Goal: Transaction & Acquisition: Book appointment/travel/reservation

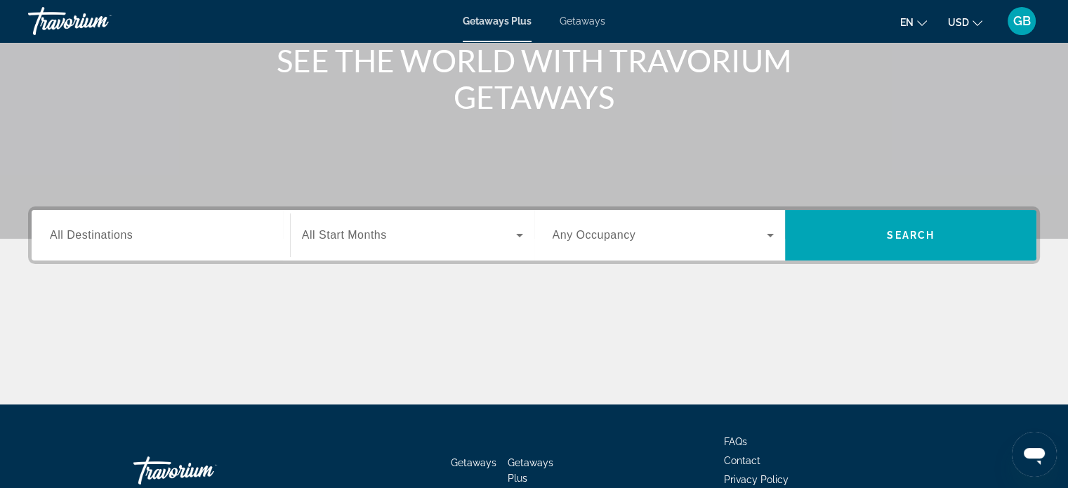
scroll to position [211, 0]
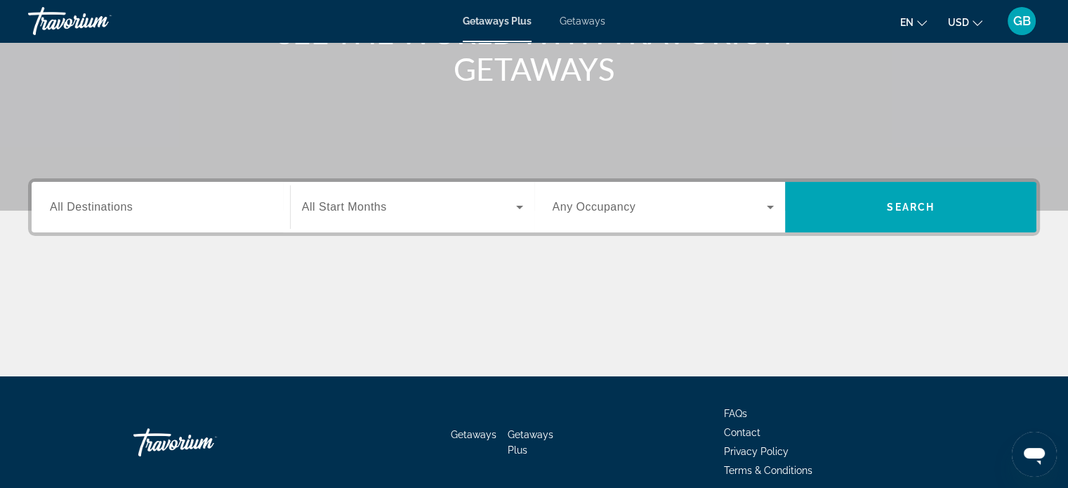
click at [118, 208] on span "All Destinations" at bounding box center [91, 207] width 83 height 12
click at [118, 208] on input "Destination All Destinations" at bounding box center [161, 207] width 222 height 17
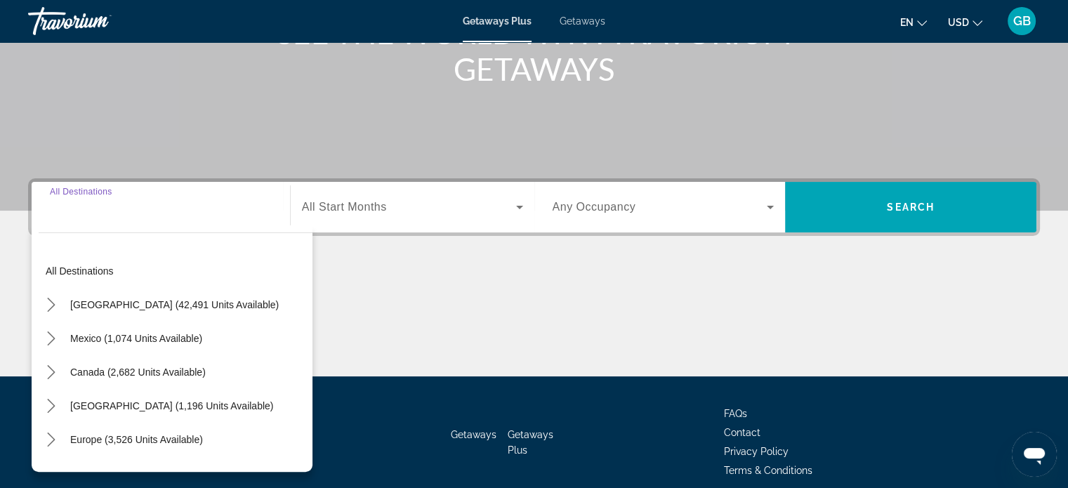
scroll to position [270, 0]
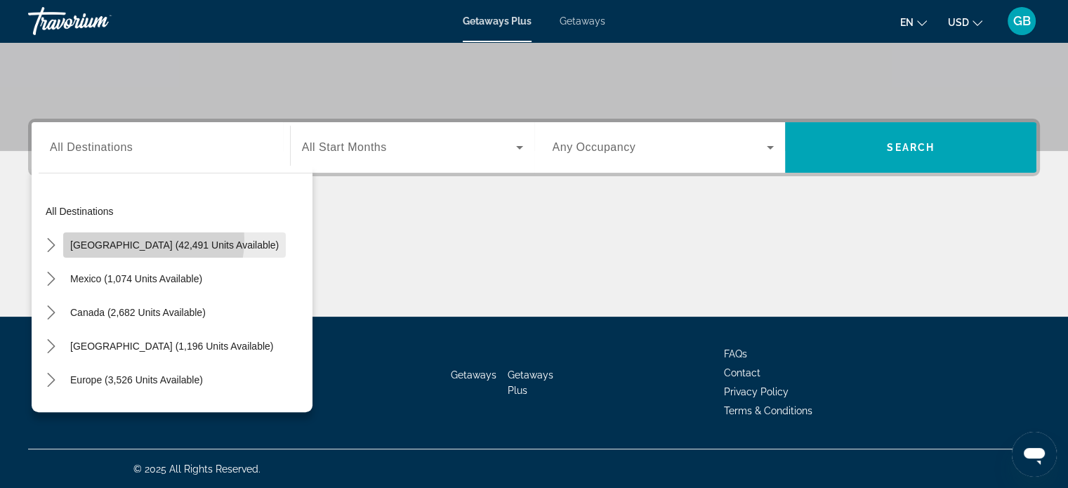
click at [120, 239] on span "United States (42,491 units available)" at bounding box center [174, 244] width 209 height 11
type input "**********"
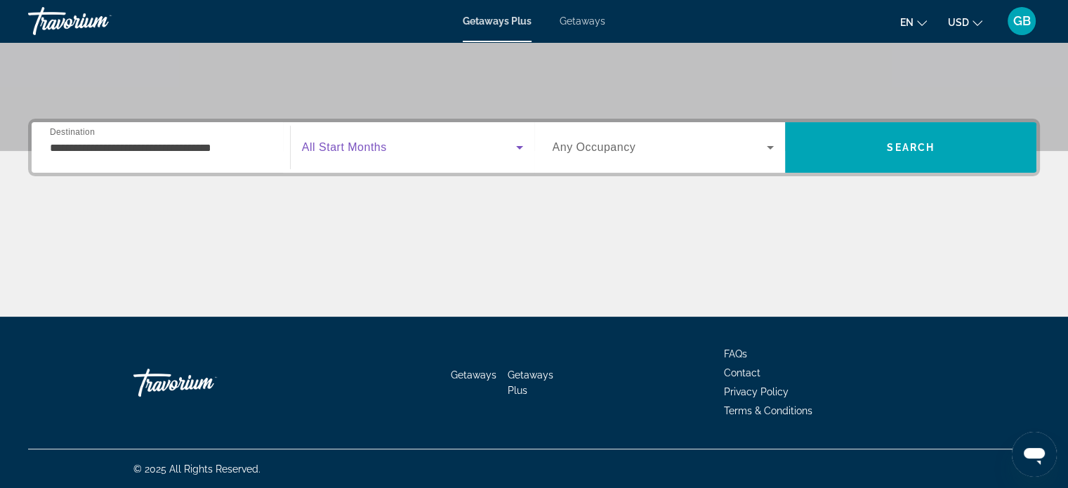
click at [395, 153] on span "Search widget" at bounding box center [409, 147] width 214 height 17
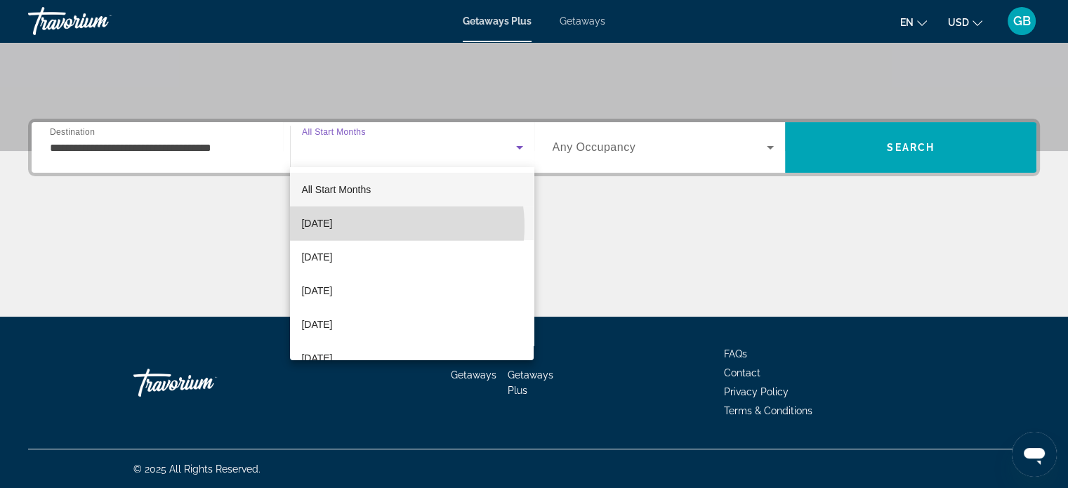
click at [379, 226] on mat-option "October 2025" at bounding box center [412, 223] width 244 height 34
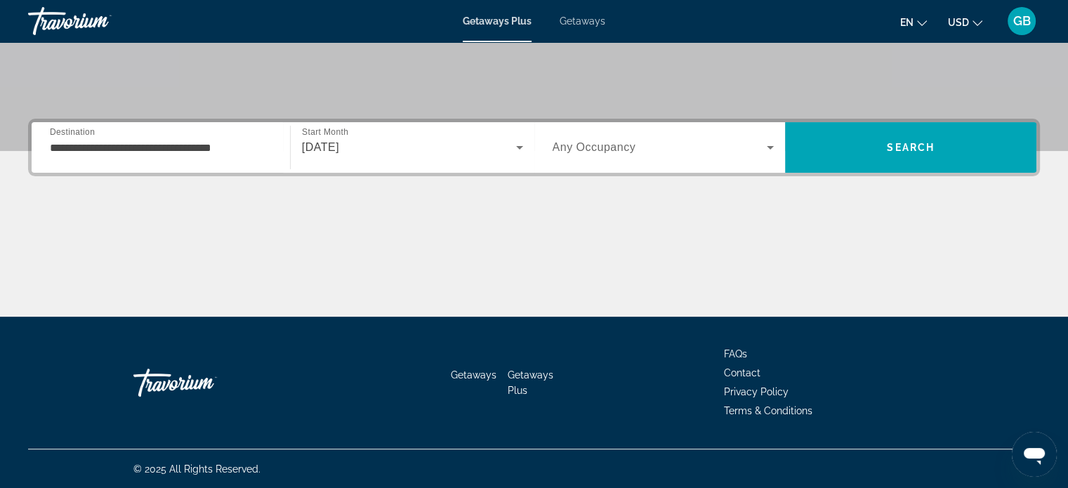
click at [613, 146] on span "Any Occupancy" at bounding box center [595, 147] width 84 height 12
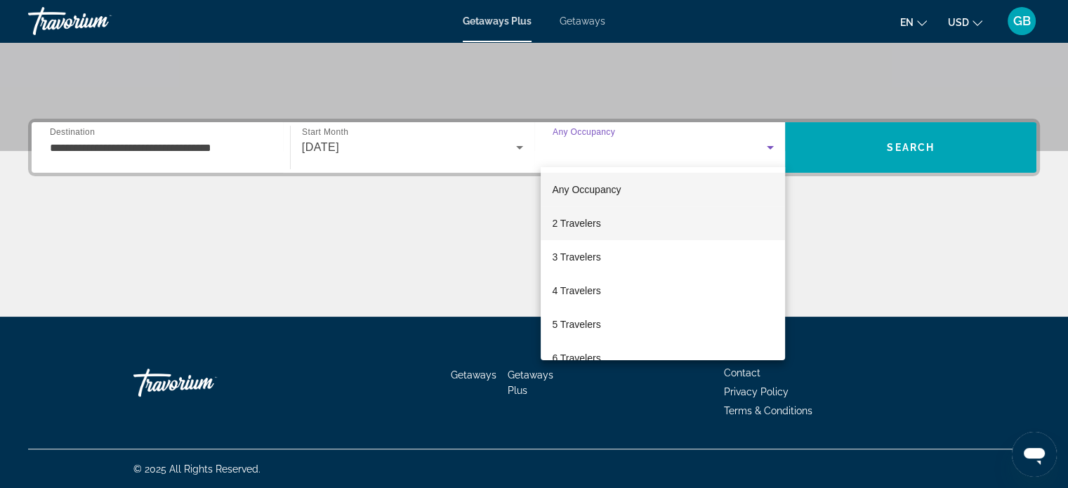
click at [580, 226] on span "2 Travelers" at bounding box center [576, 223] width 48 height 17
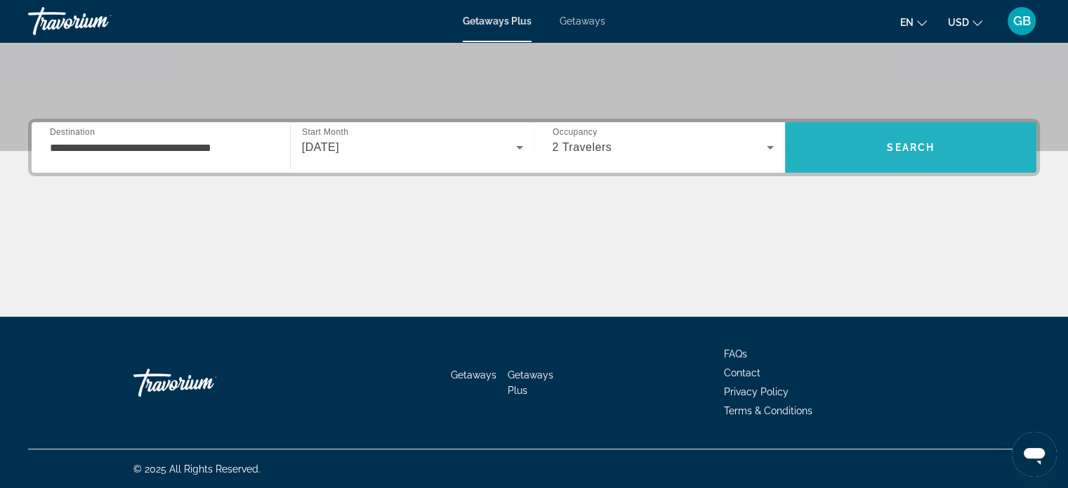
click at [952, 147] on span "Search" at bounding box center [910, 148] width 251 height 34
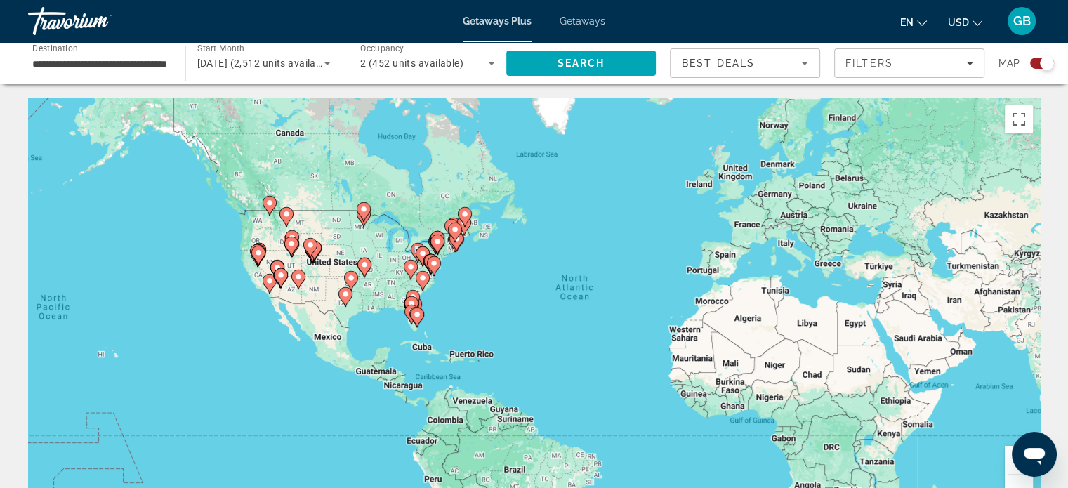
drag, startPoint x: 232, startPoint y: 279, endPoint x: 317, endPoint y: 279, distance: 85.0
click at [317, 279] on div "To activate drag with keyboard, press Alt + Enter. Once in keyboard drag state,…" at bounding box center [534, 308] width 1012 height 421
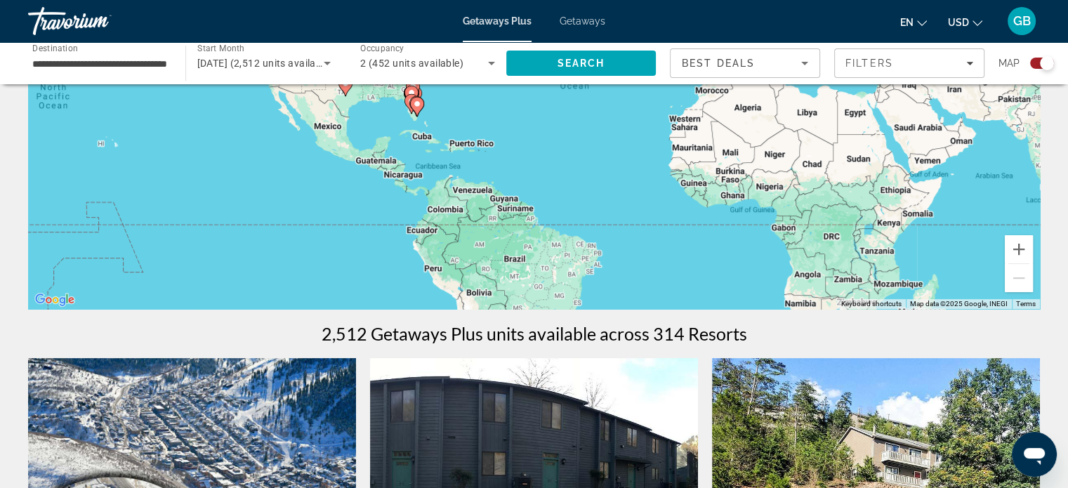
click at [1032, 64] on div "Search widget" at bounding box center [1042, 63] width 24 height 11
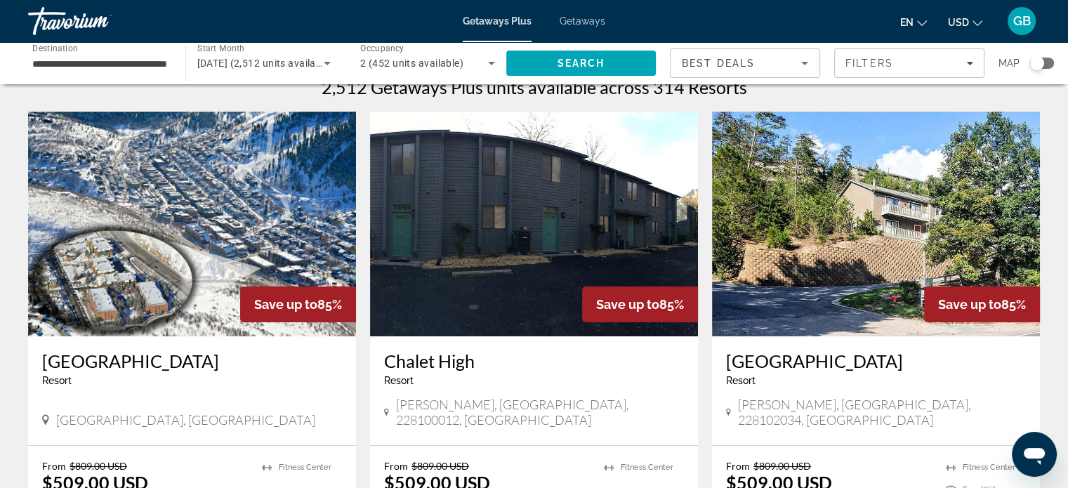
scroll to position [0, 0]
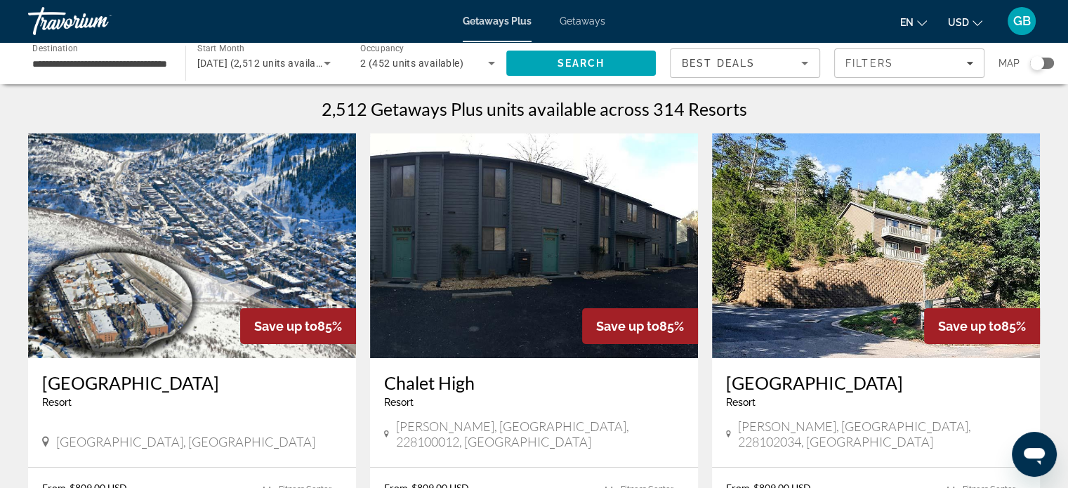
click at [756, 63] on div "Best Deals" at bounding box center [741, 63] width 119 height 17
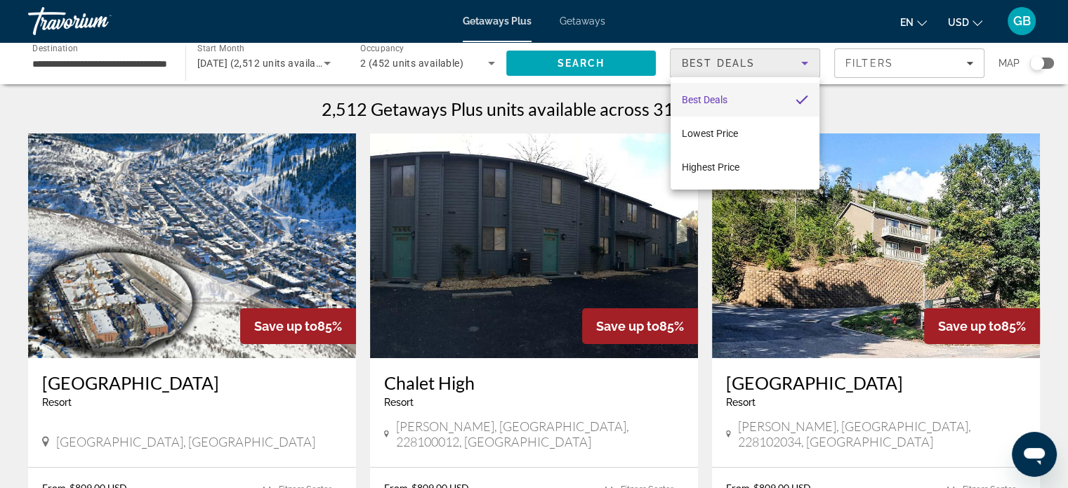
click at [721, 63] on div at bounding box center [534, 244] width 1068 height 488
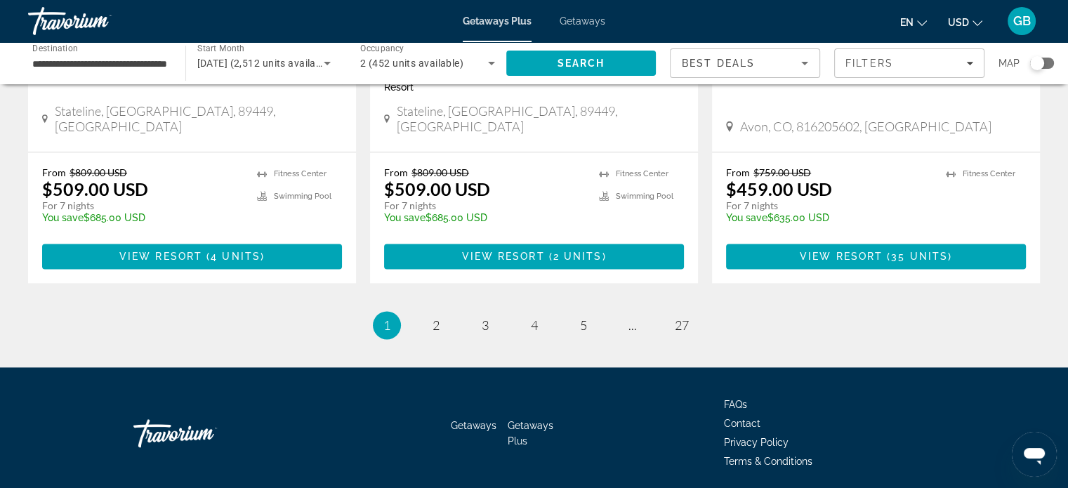
scroll to position [1804, 0]
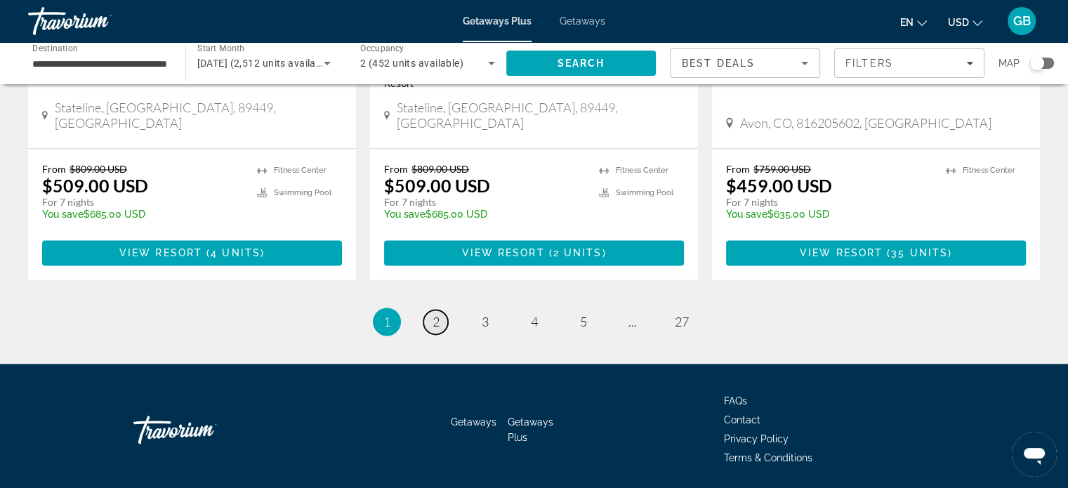
click at [441, 310] on link "page 2" at bounding box center [435, 322] width 25 height 25
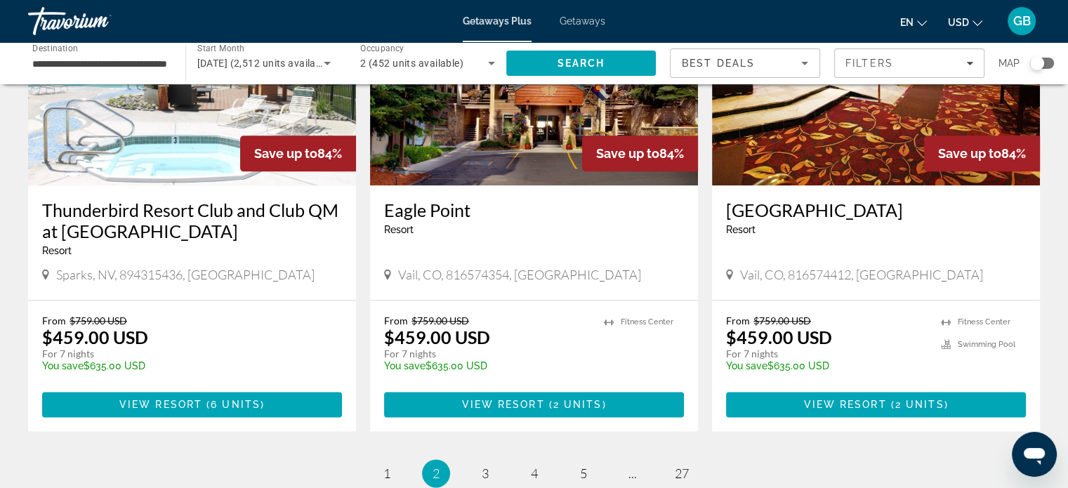
scroll to position [1804, 0]
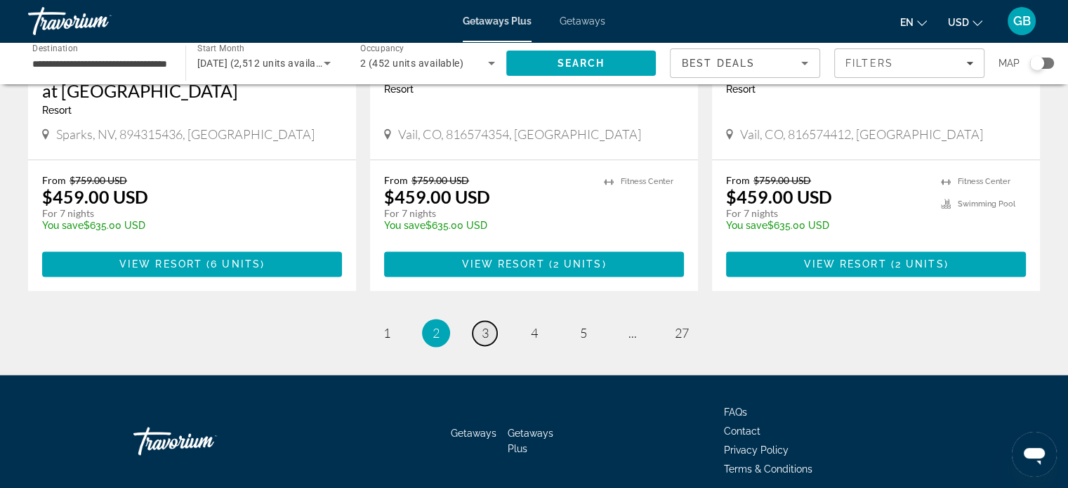
click at [483, 325] on span "3" at bounding box center [485, 332] width 7 height 15
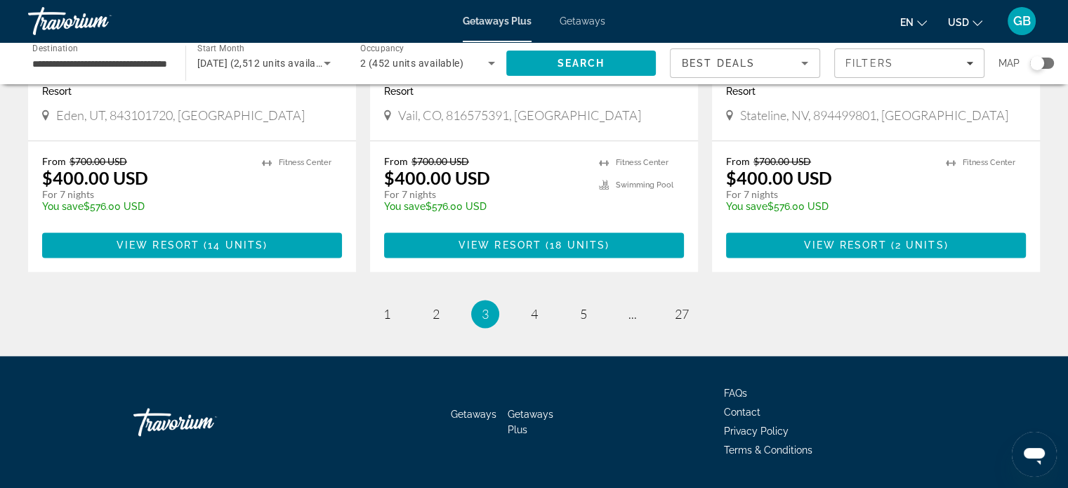
scroll to position [1826, 0]
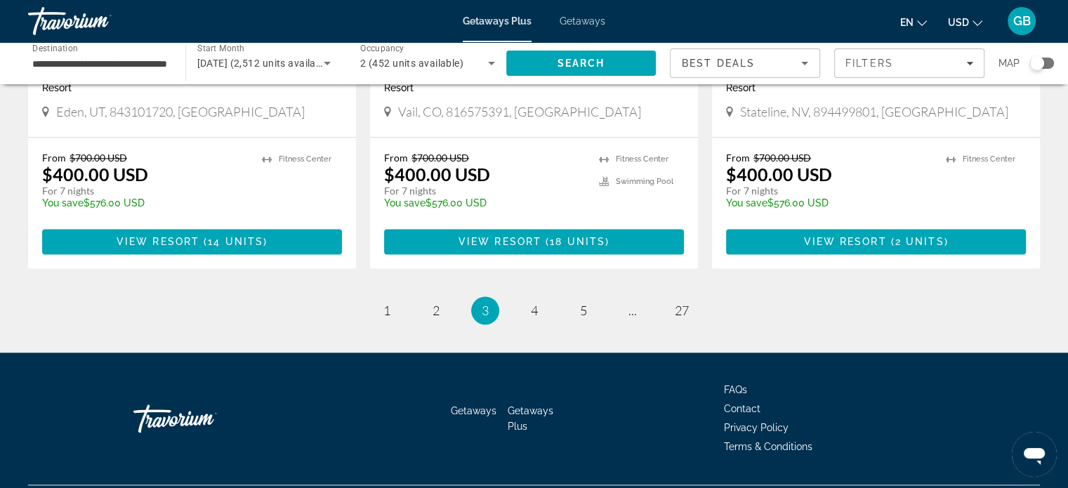
click at [1038, 65] on div "Search widget" at bounding box center [1037, 63] width 14 height 14
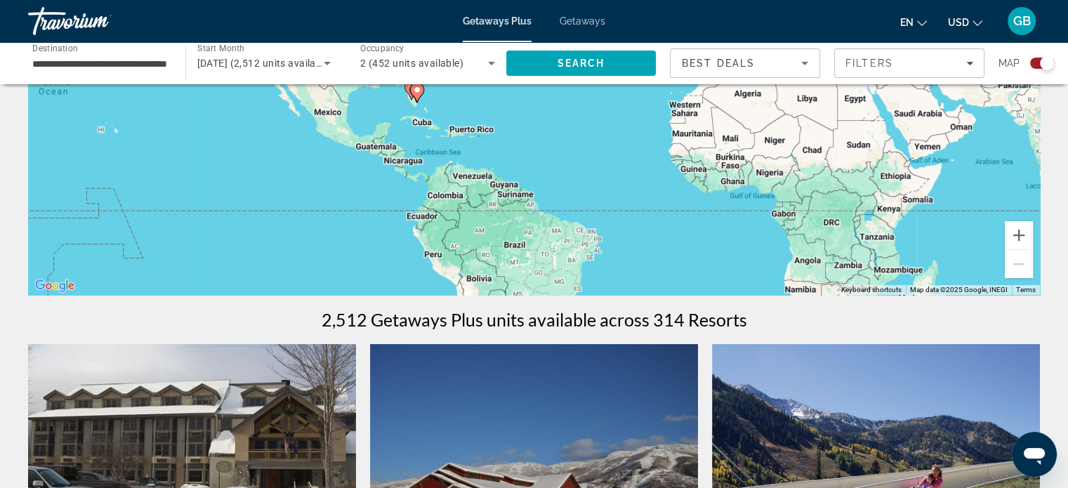
scroll to position [0, 0]
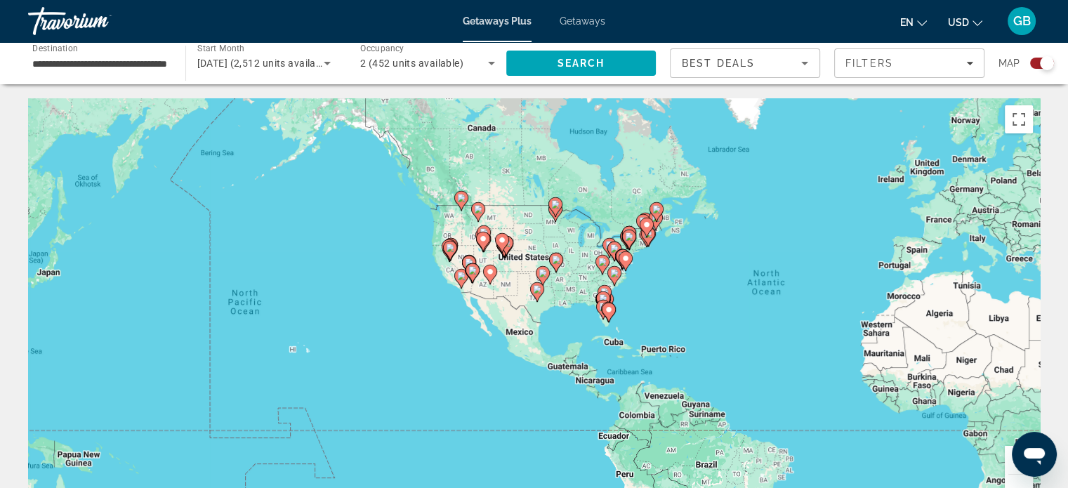
drag, startPoint x: 349, startPoint y: 246, endPoint x: 541, endPoint y: 241, distance: 191.8
click at [541, 241] on div "To activate drag with keyboard, press Alt + Enter. Once in keyboard drag state,…" at bounding box center [534, 308] width 1012 height 421
click at [455, 245] on icon "Main content" at bounding box center [449, 251] width 13 height 18
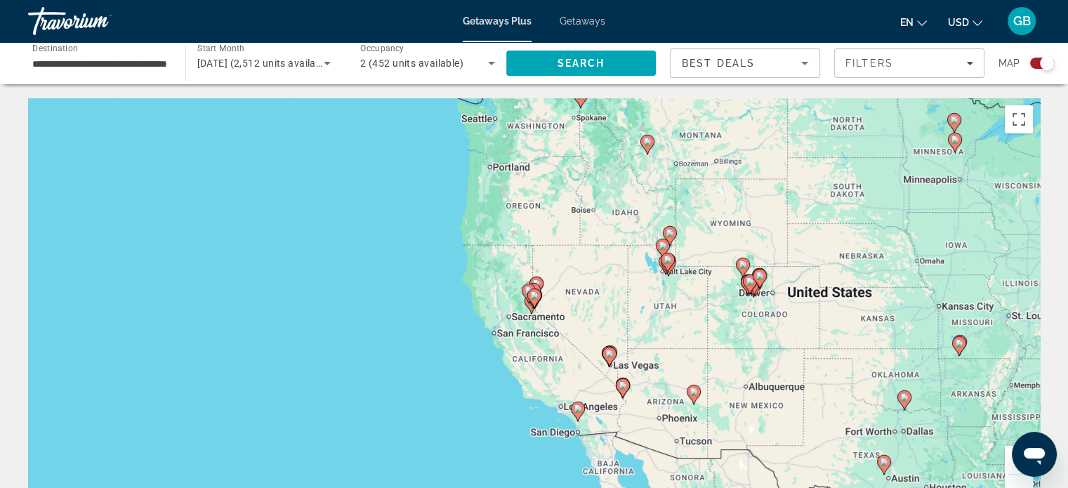
click at [608, 355] on image "Main content" at bounding box center [609, 354] width 8 height 8
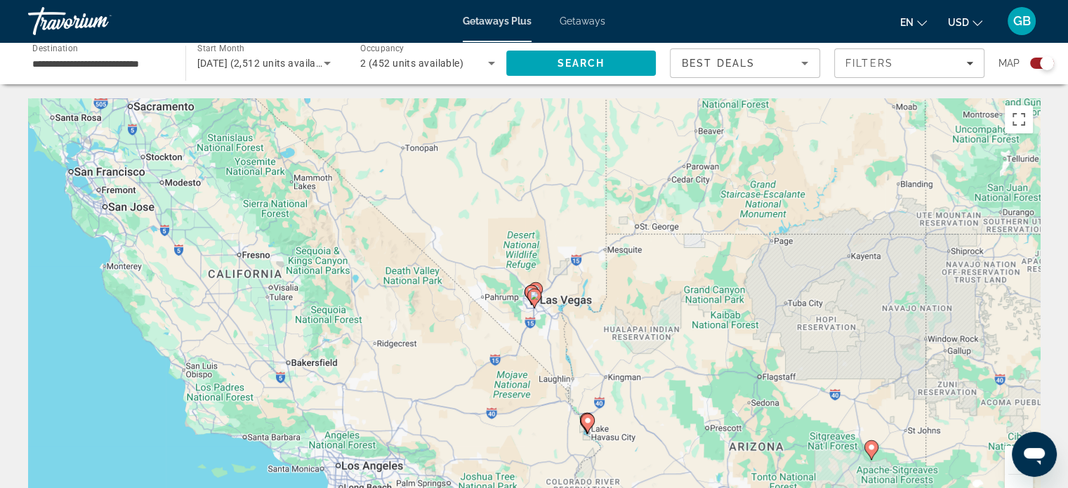
click at [545, 298] on div "To activate drag with keyboard, press Alt + Enter. Once in keyboard drag state,…" at bounding box center [534, 308] width 1012 height 421
click at [531, 293] on image "Main content" at bounding box center [534, 295] width 8 height 8
type input "**********"
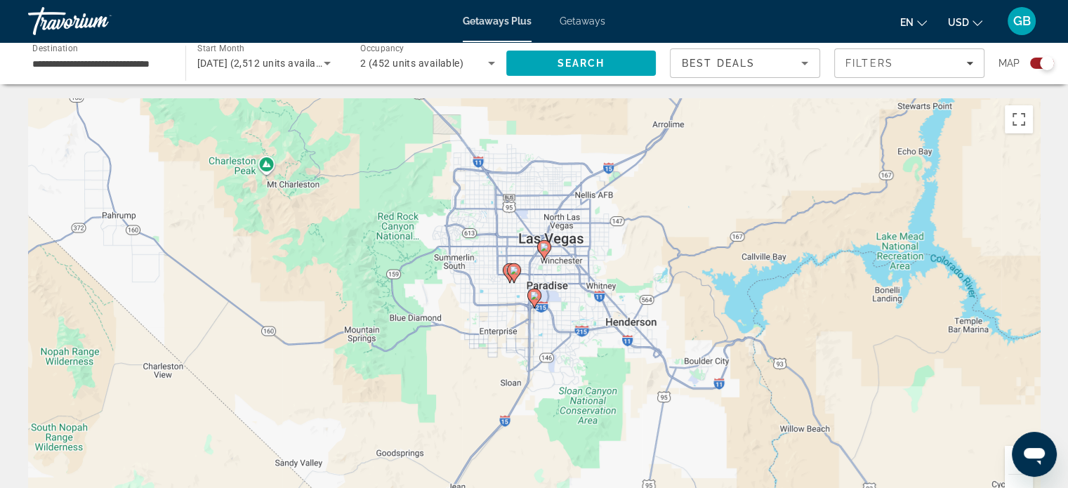
click at [517, 270] on image "Main content" at bounding box center [514, 270] width 8 height 8
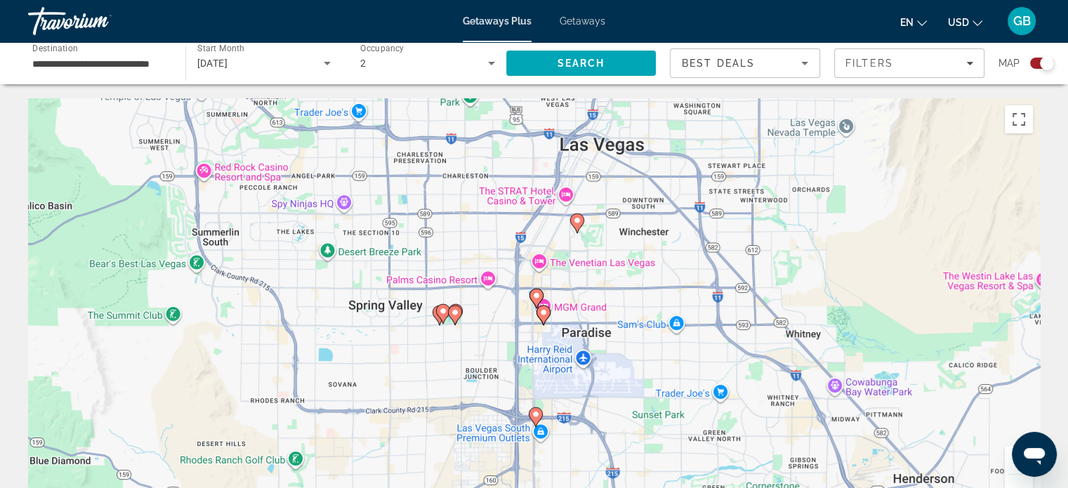
drag, startPoint x: 551, startPoint y: 365, endPoint x: 472, endPoint y: 190, distance: 192.7
click at [472, 190] on div "To activate drag with keyboard, press Alt + Enter. Once in keyboard drag state,…" at bounding box center [534, 308] width 1012 height 421
click at [537, 296] on image "Main content" at bounding box center [536, 295] width 8 height 8
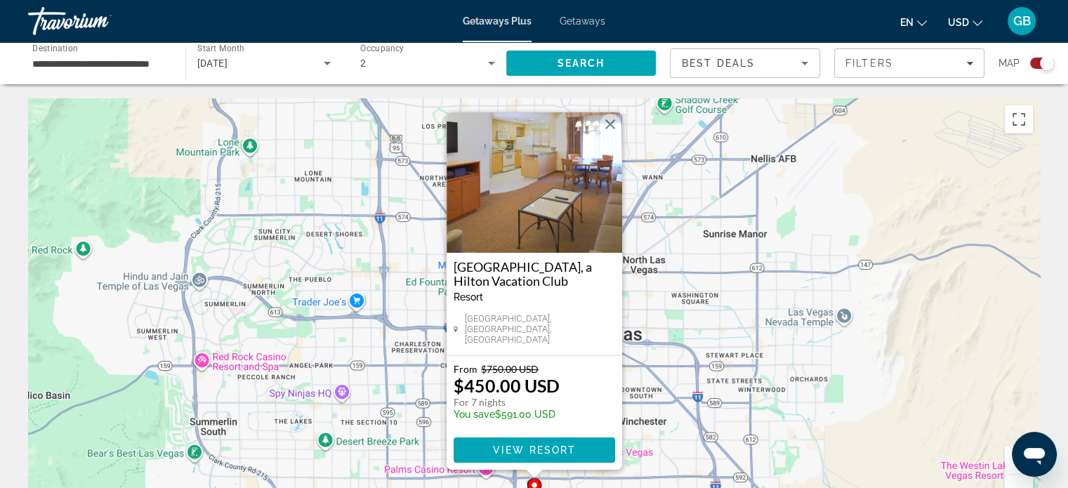
click at [611, 129] on button "Close" at bounding box center [610, 124] width 21 height 21
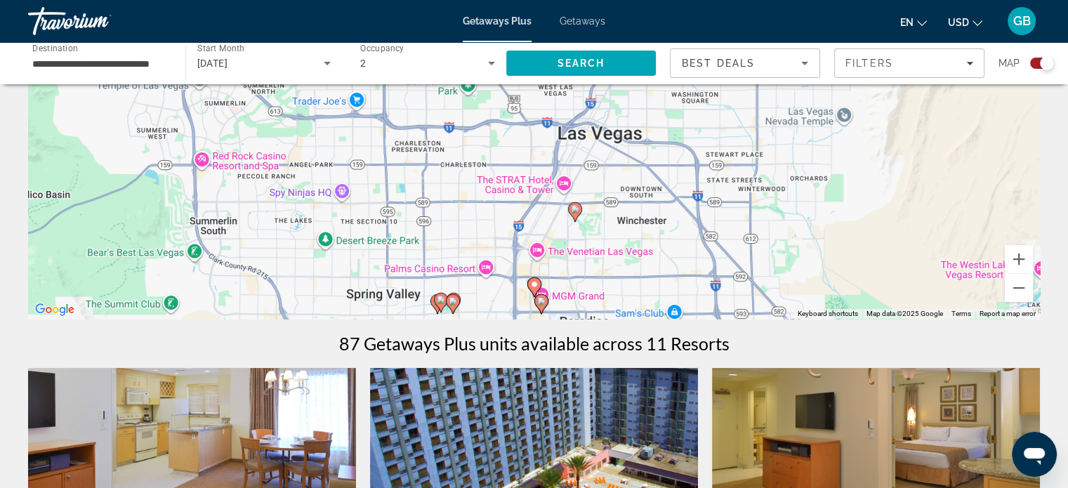
scroll to position [211, 0]
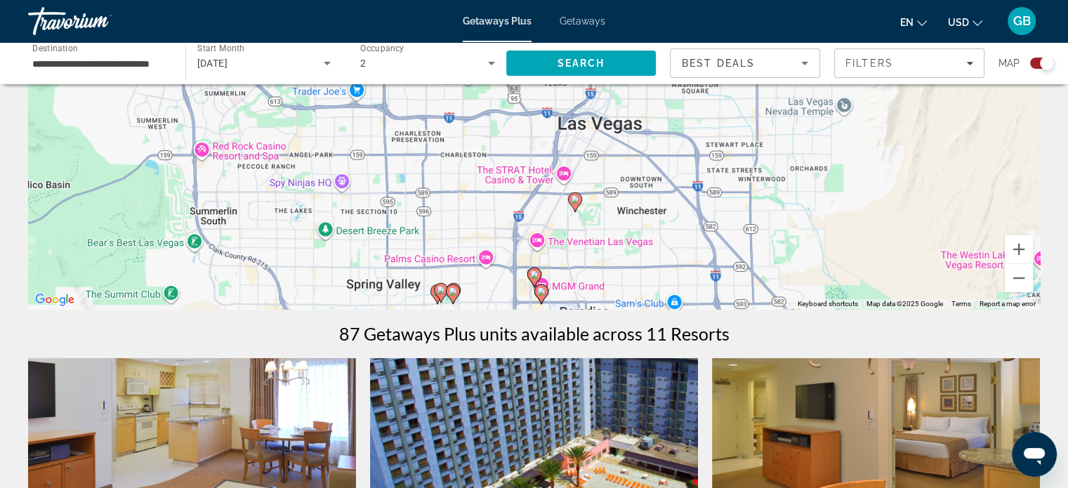
click at [533, 276] on image "Main content" at bounding box center [534, 274] width 8 height 8
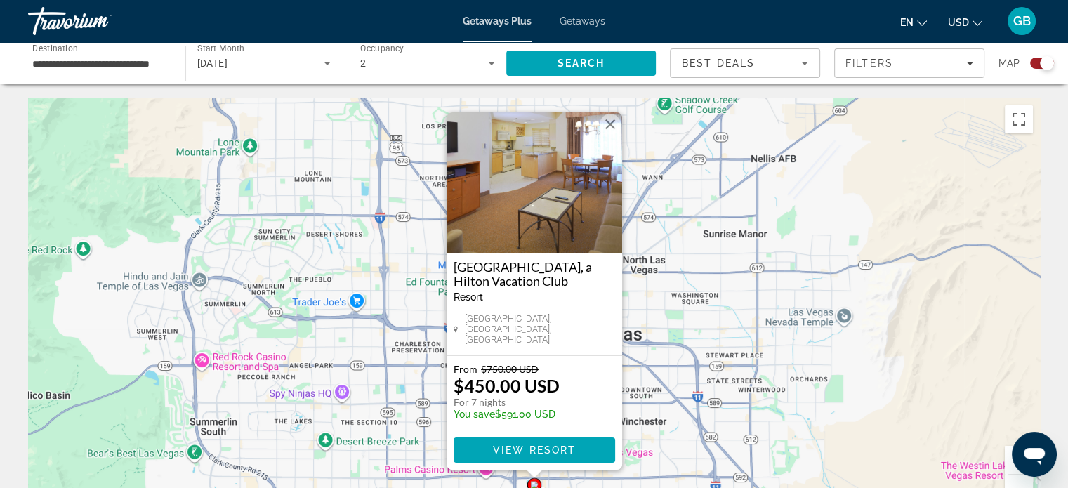
scroll to position [0, 0]
click at [610, 129] on button "Close" at bounding box center [610, 124] width 21 height 21
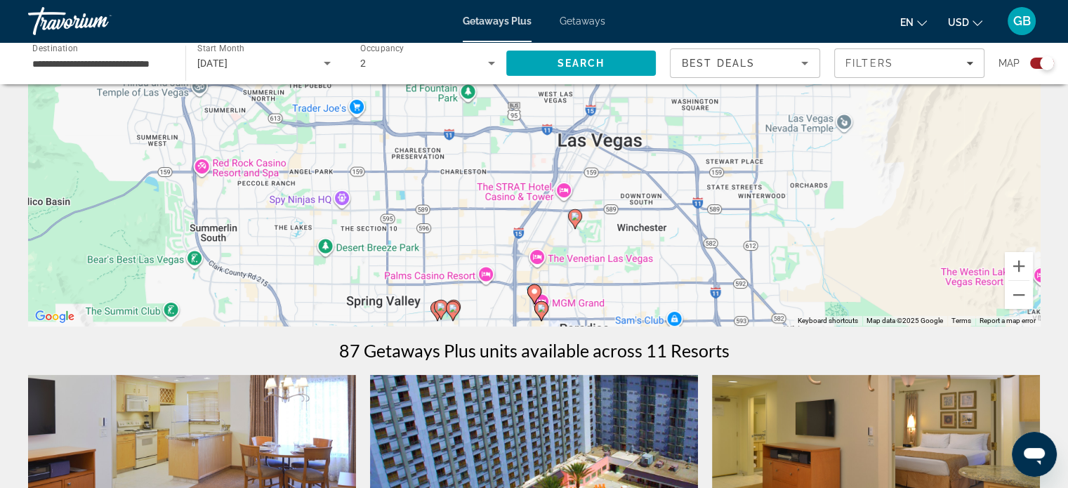
scroll to position [281, 0]
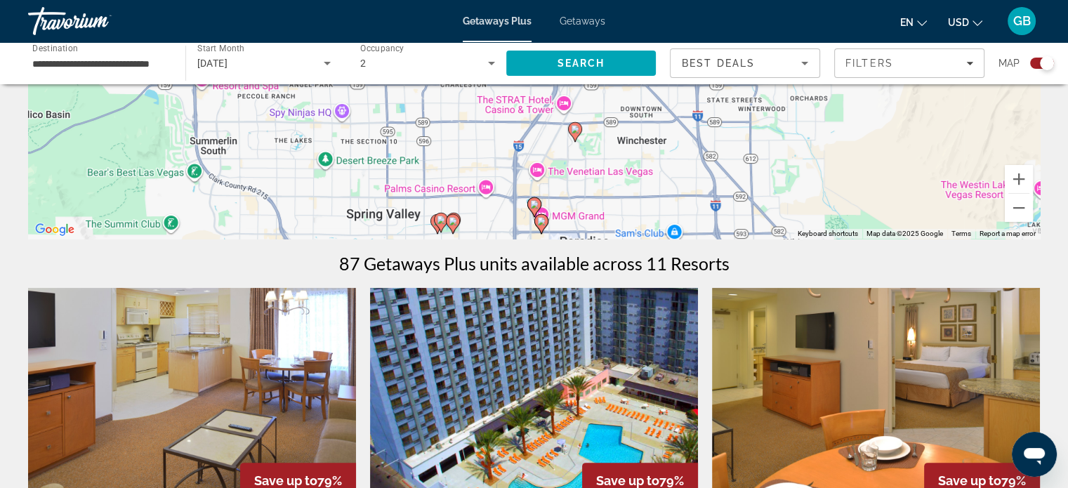
click at [541, 218] on image "Main content" at bounding box center [541, 221] width 8 height 8
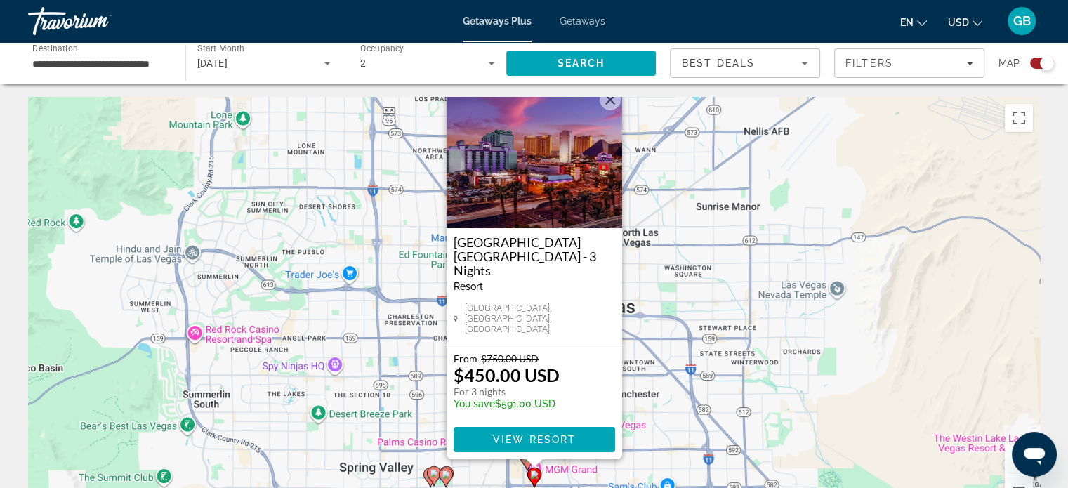
scroll to position [0, 0]
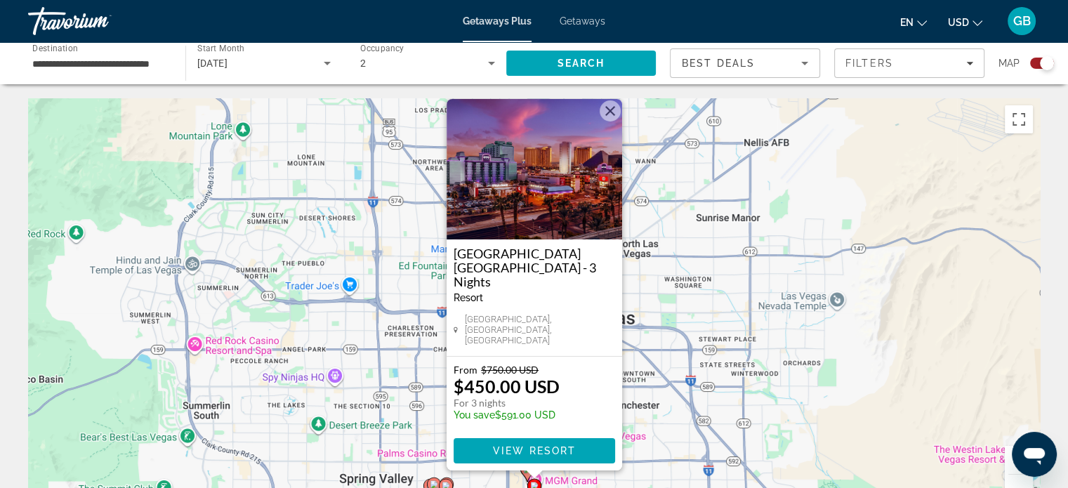
click at [605, 121] on button "Close" at bounding box center [610, 110] width 21 height 21
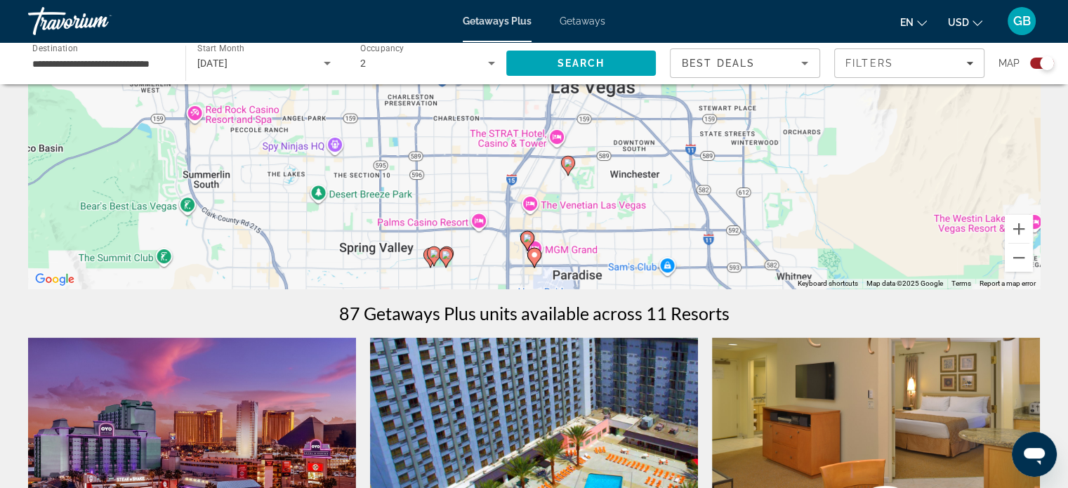
scroll to position [281, 0]
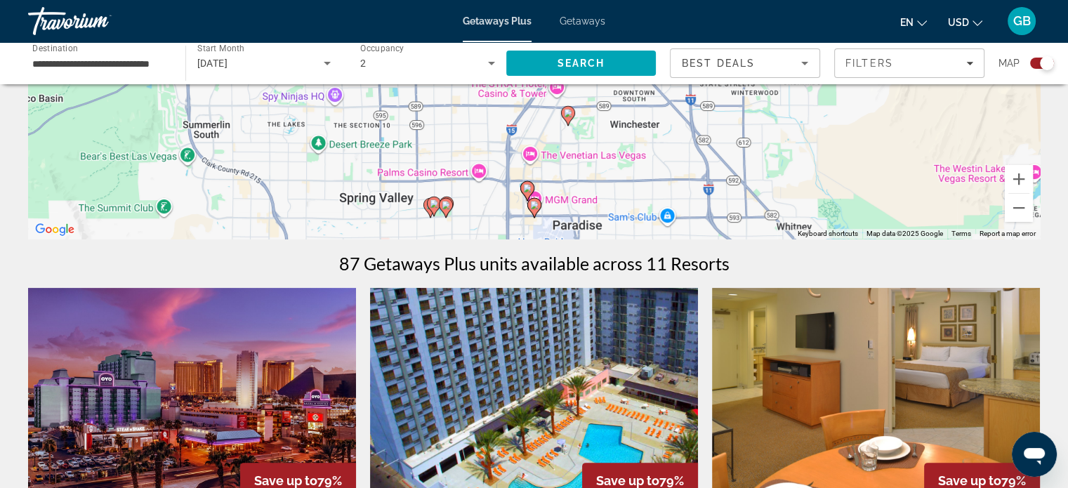
click at [447, 209] on icon "Main content" at bounding box center [445, 208] width 13 height 18
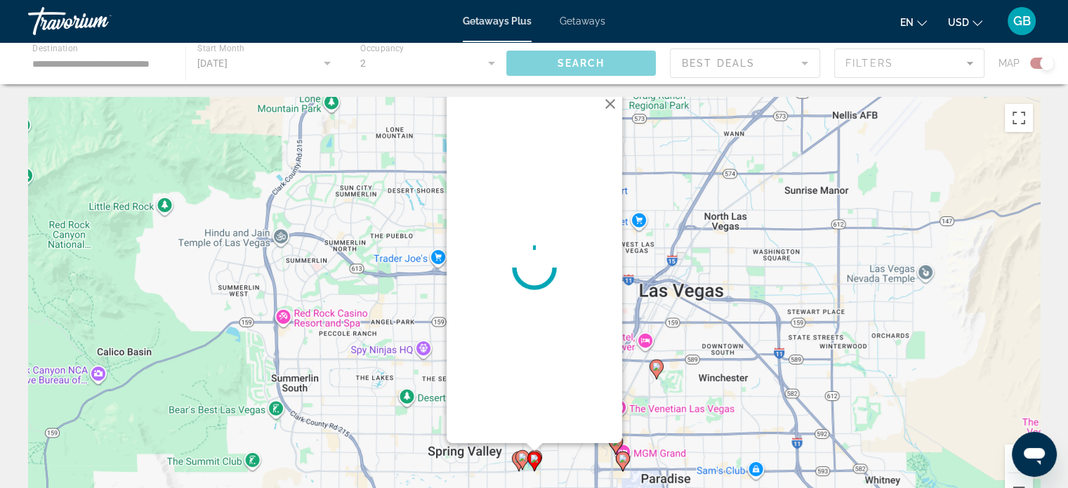
scroll to position [0, 0]
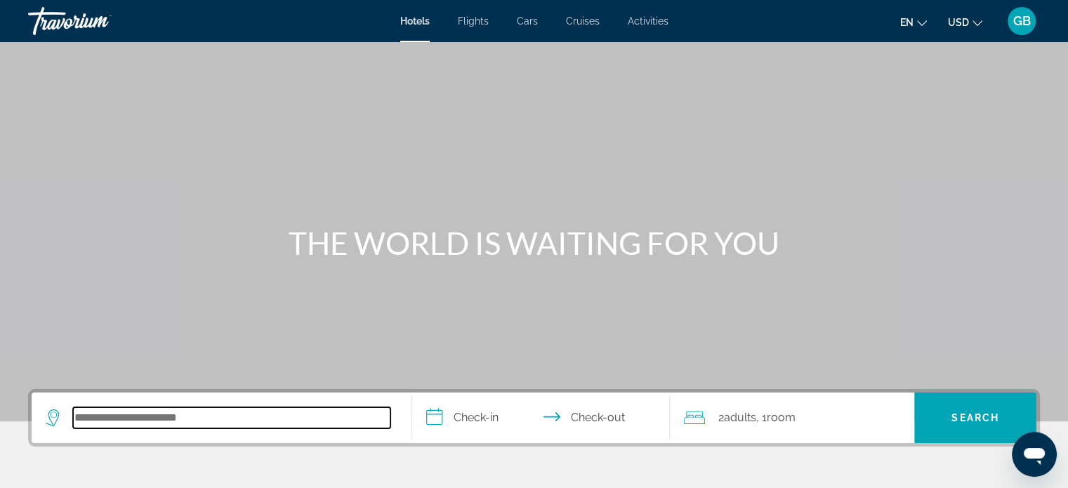
click at [278, 416] on input "Search hotel destination" at bounding box center [231, 417] width 317 height 21
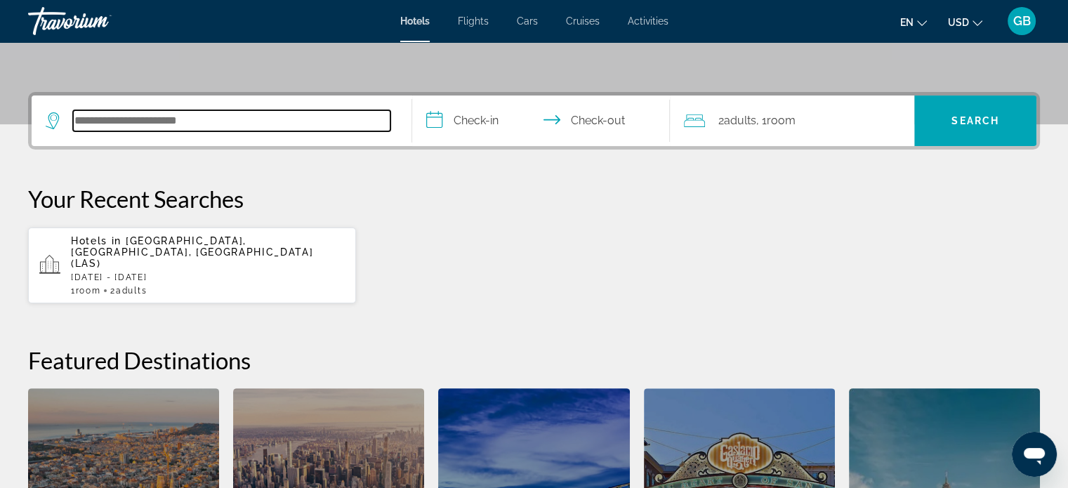
scroll to position [217, 0]
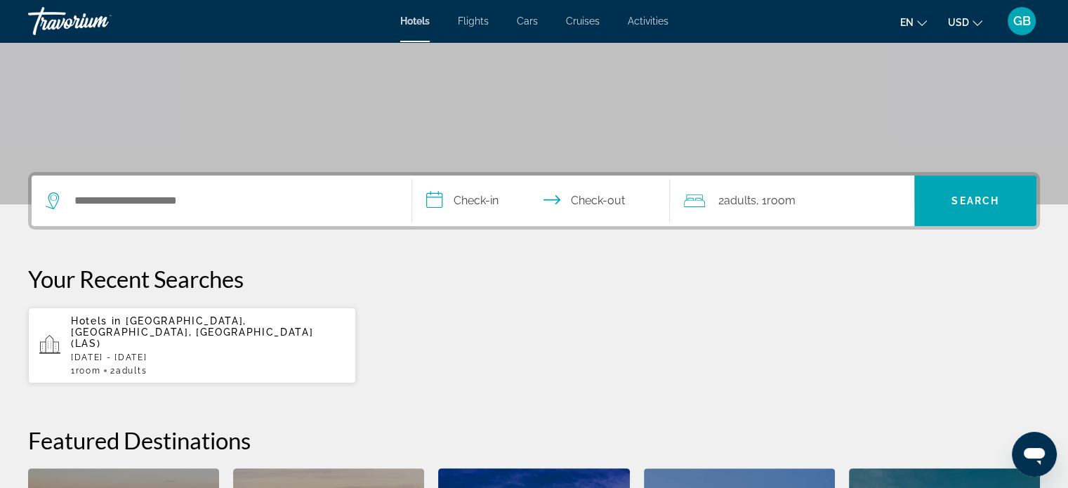
click at [154, 353] on p "Fri, 17 Oct - Tue, 21 Oct" at bounding box center [208, 358] width 274 height 10
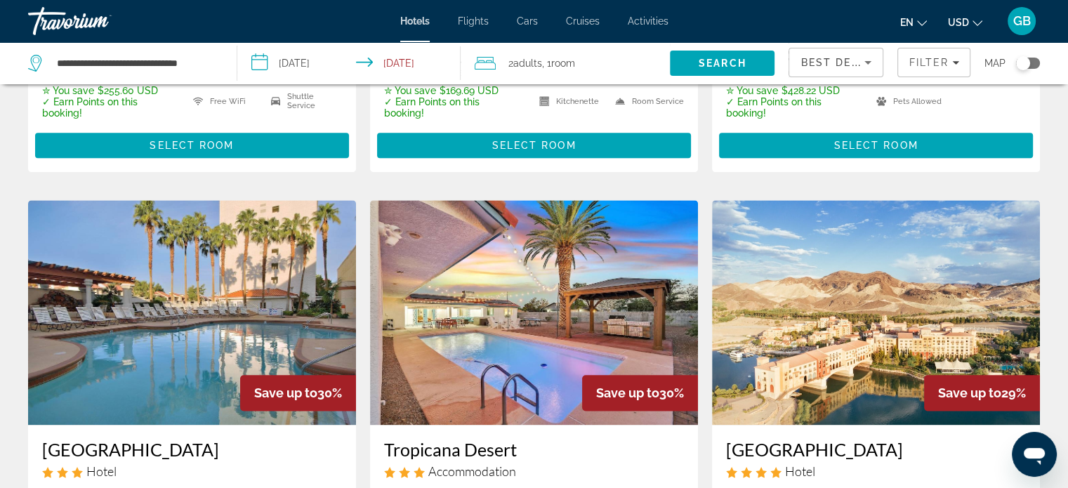
scroll to position [1615, 0]
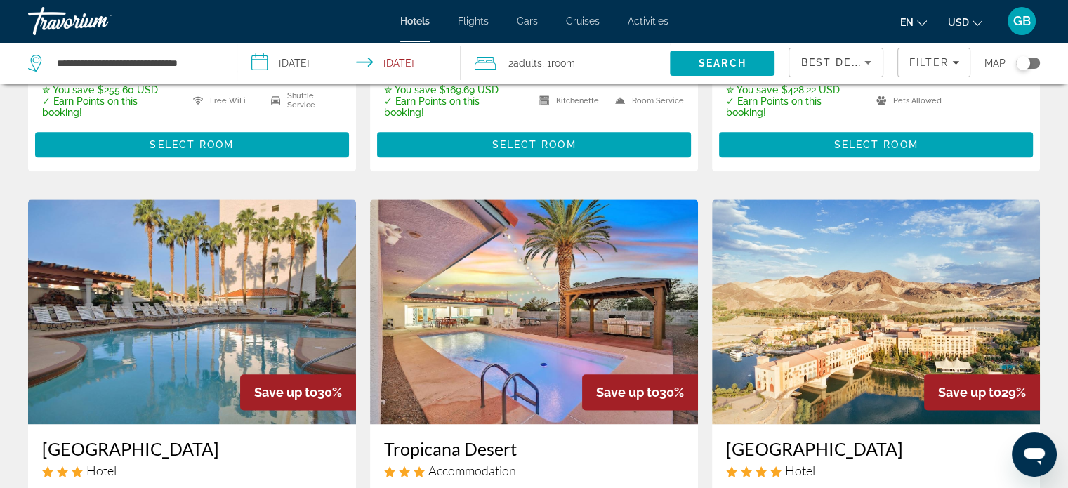
click at [1038, 65] on div "Toggle map" at bounding box center [1028, 63] width 24 height 11
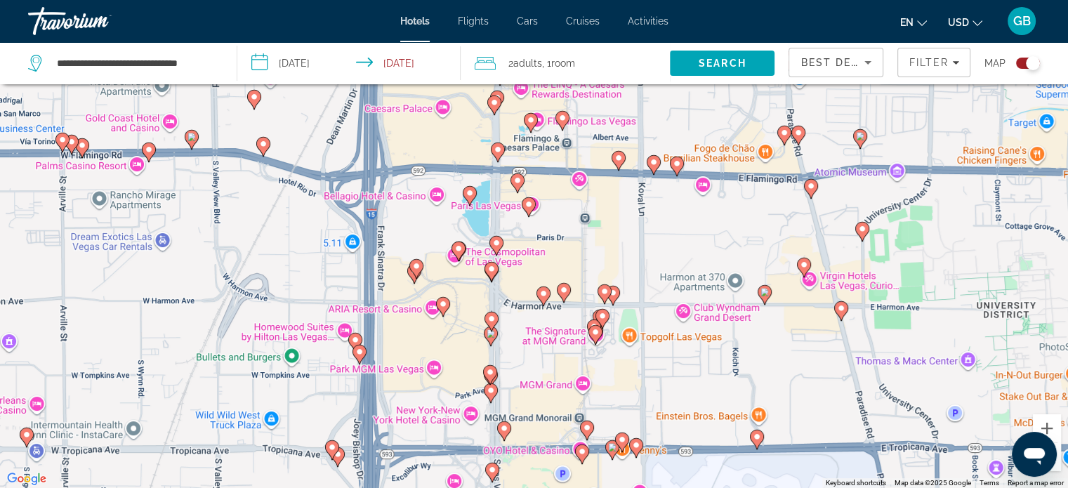
drag, startPoint x: 551, startPoint y: 159, endPoint x: 522, endPoint y: 359, distance: 202.3
click at [522, 359] on div "To activate drag with keyboard, press Alt + Enter. Once in keyboard drag state,…" at bounding box center [534, 244] width 1068 height 488
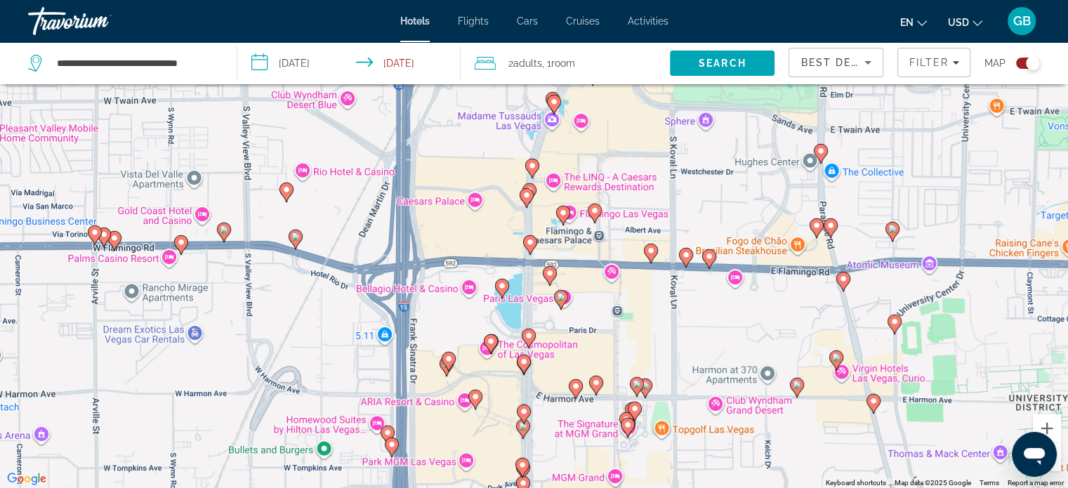
drag, startPoint x: 360, startPoint y: 181, endPoint x: 393, endPoint y: 276, distance: 100.2
click at [393, 276] on div "To activate drag with keyboard, press Alt + Enter. Once in keyboard drag state,…" at bounding box center [534, 244] width 1068 height 488
click at [500, 288] on image "Main content" at bounding box center [502, 286] width 8 height 8
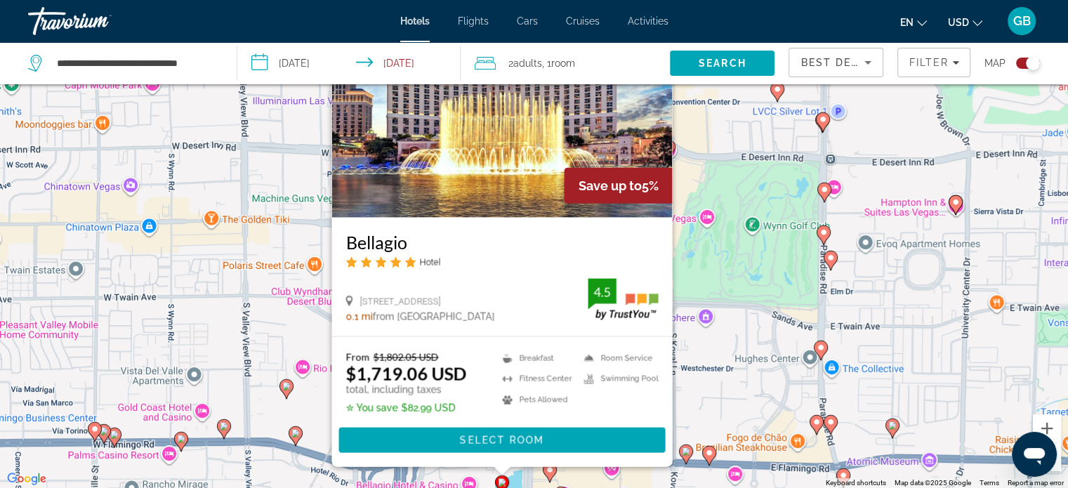
click at [697, 421] on div "To activate drag with keyboard, press Alt + Enter. Once in keyboard drag state,…" at bounding box center [534, 244] width 1068 height 488
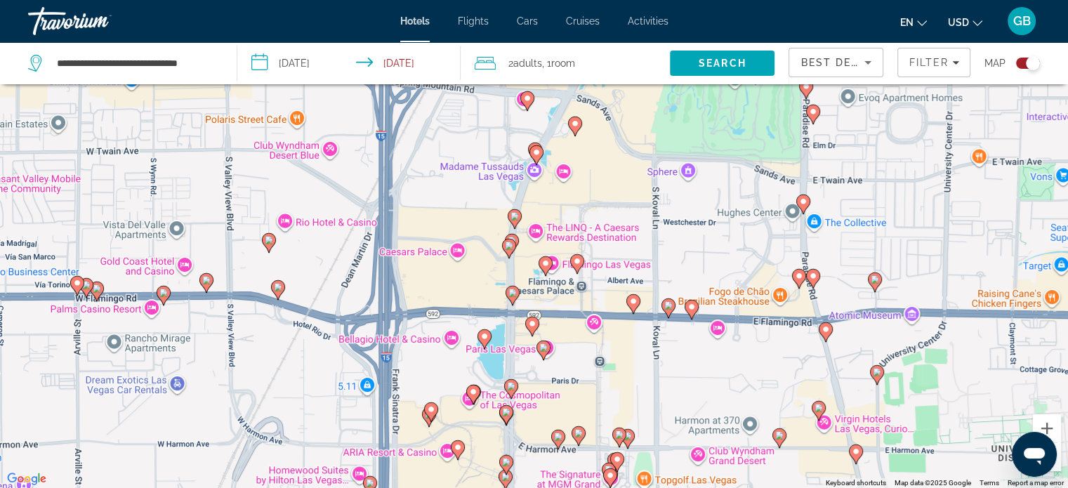
drag, startPoint x: 497, startPoint y: 436, endPoint x: 479, endPoint y: 289, distance: 147.8
click at [479, 289] on div "To activate drag with keyboard, press Alt + Enter. Once in keyboard drag state,…" at bounding box center [534, 244] width 1068 height 488
click at [534, 322] on image "Main content" at bounding box center [532, 324] width 8 height 8
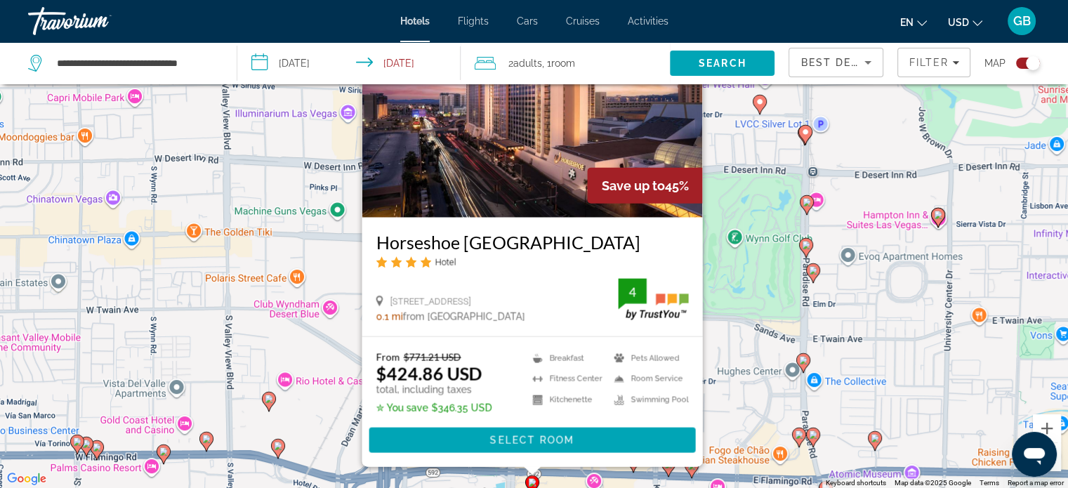
click at [619, 65] on div "2 Adult Adults , 1 Room rooms" at bounding box center [572, 63] width 195 height 20
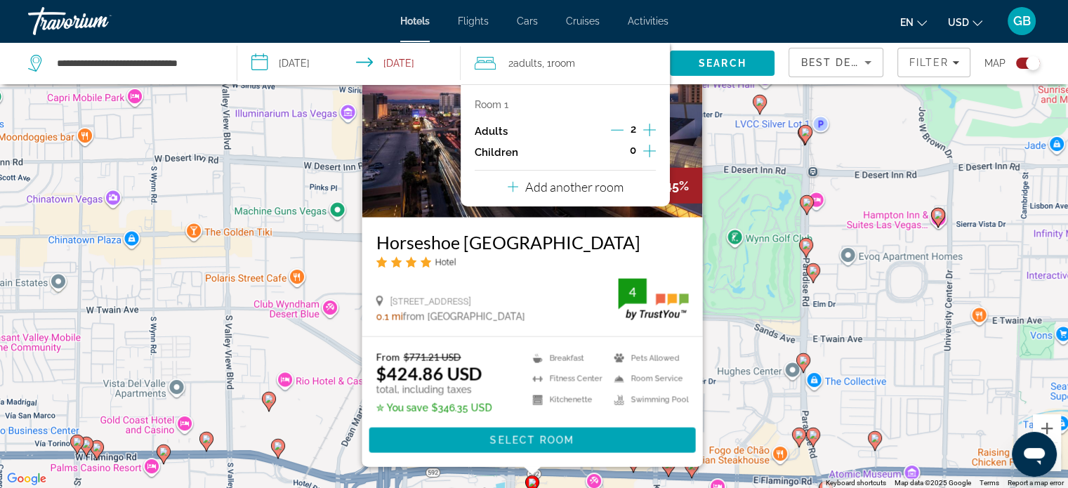
click at [718, 314] on div "To activate drag with keyboard, press Alt + Enter. Once in keyboard drag state,…" at bounding box center [534, 244] width 1068 height 488
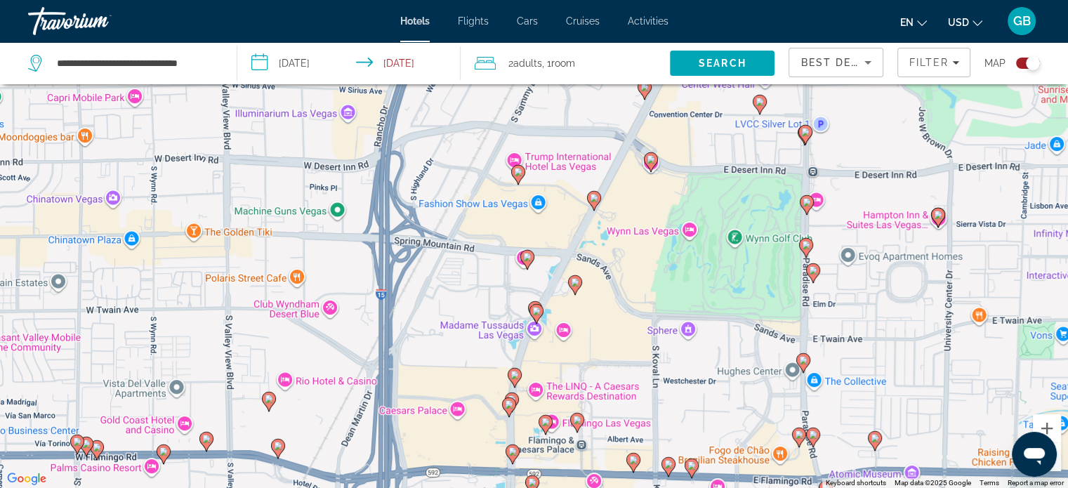
click at [527, 63] on span "Adults" at bounding box center [527, 63] width 29 height 11
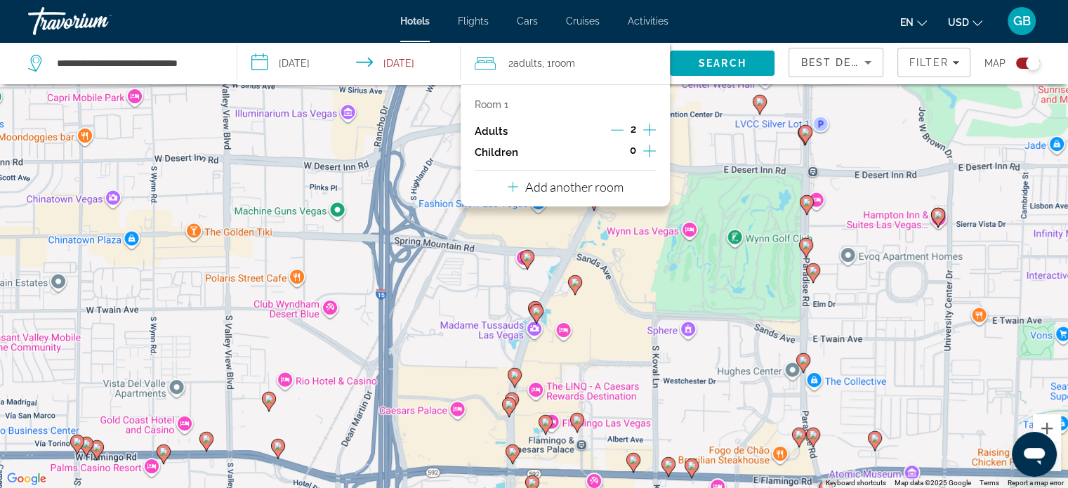
click at [619, 132] on icon "Decrement adults" at bounding box center [617, 130] width 13 height 13
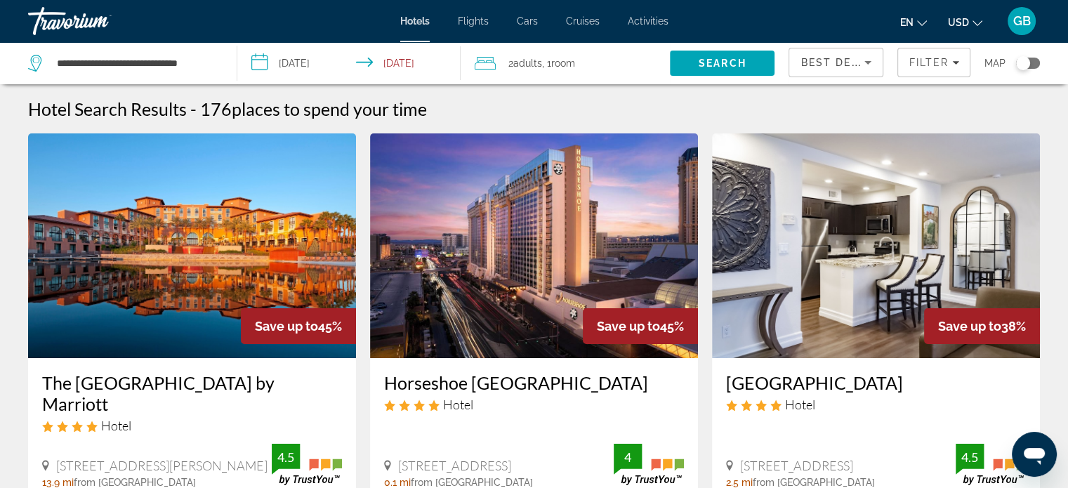
click at [521, 60] on span "Adults" at bounding box center [527, 63] width 29 height 11
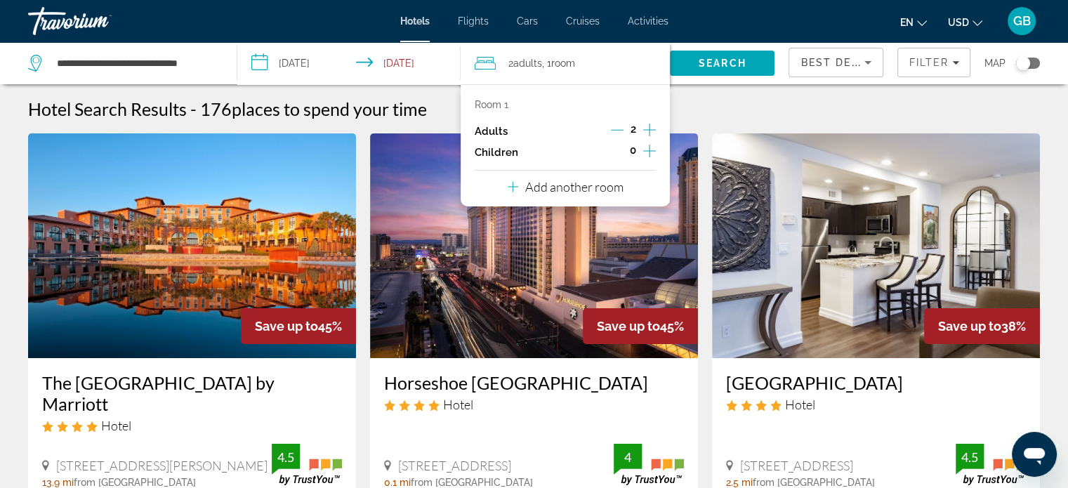
click at [622, 126] on icon "Decrement adults" at bounding box center [617, 130] width 13 height 13
click at [746, 109] on div "Hotel Search Results - 176 places to spend your time" at bounding box center [534, 108] width 1012 height 21
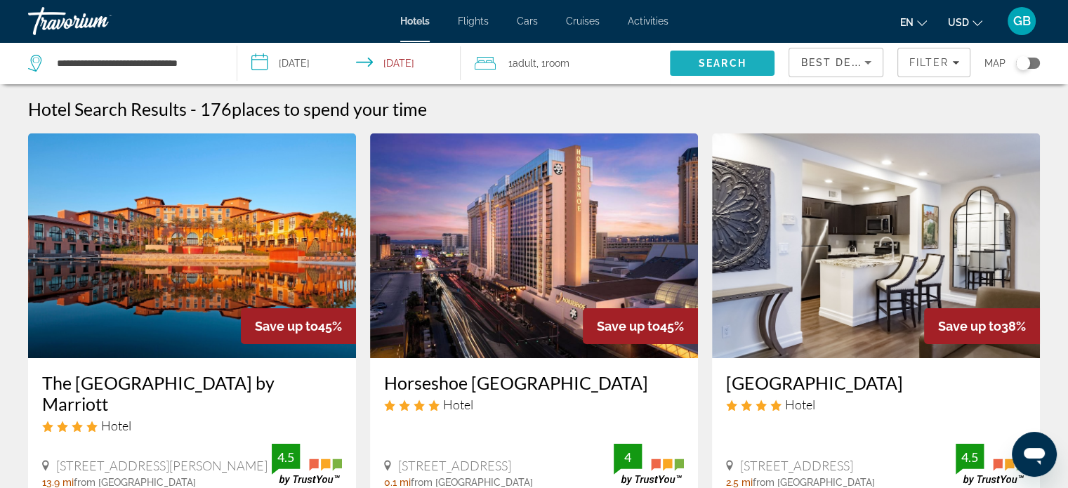
click at [728, 64] on span "Search" at bounding box center [723, 63] width 48 height 11
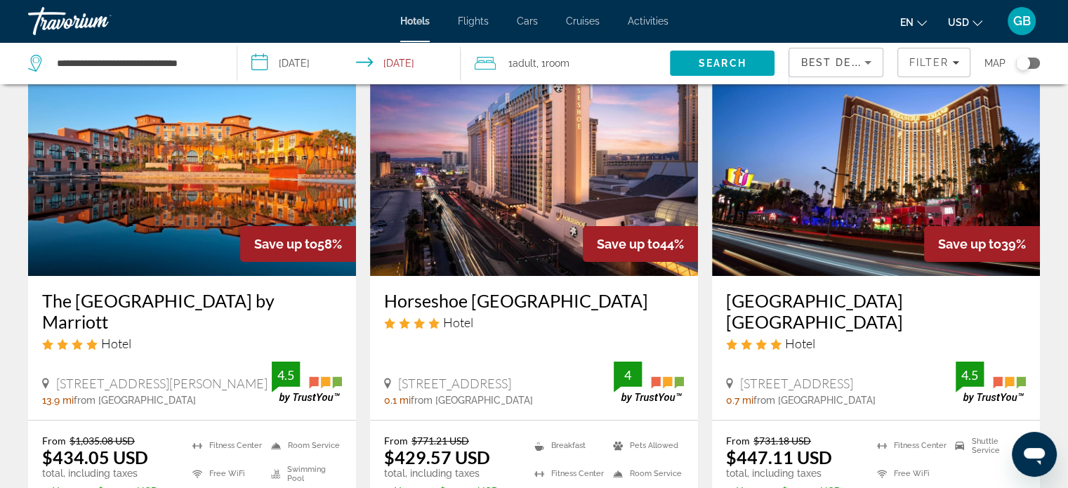
scroll to position [70, 0]
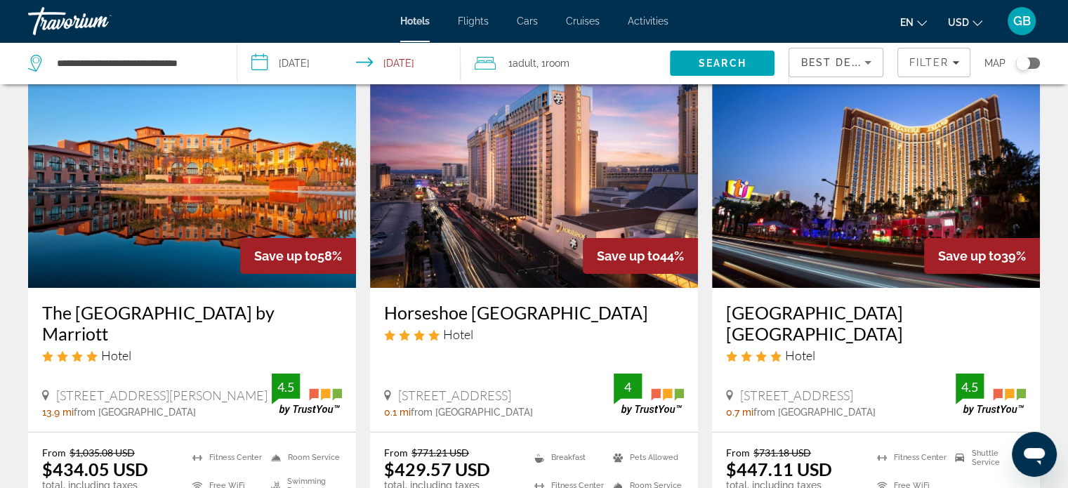
click at [1030, 65] on div "Toggle map" at bounding box center [1023, 63] width 14 height 14
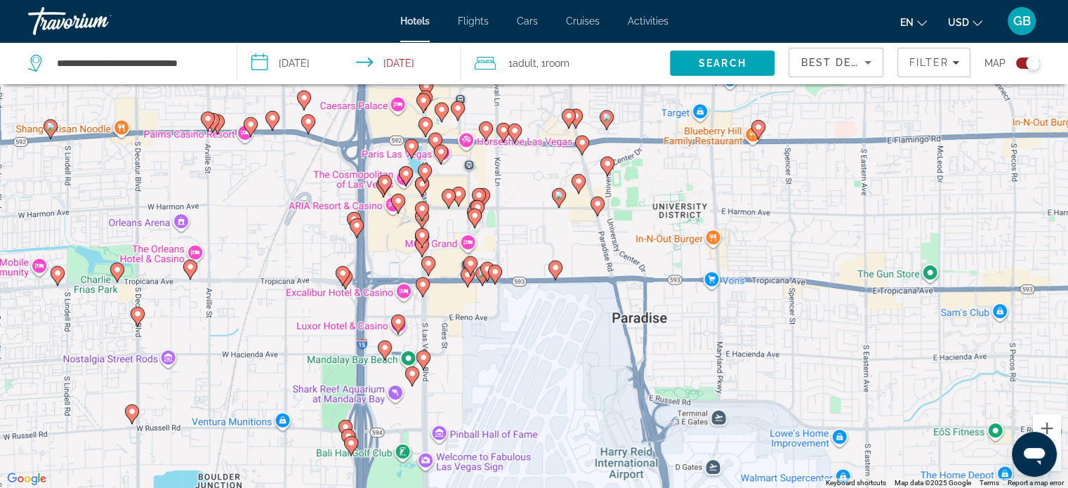
drag, startPoint x: 677, startPoint y: 145, endPoint x: 405, endPoint y: 386, distance: 363.2
click at [405, 386] on div "To navigate, press the arrow keys. To activate drag with keyboard, press Alt + …" at bounding box center [534, 244] width 1068 height 488
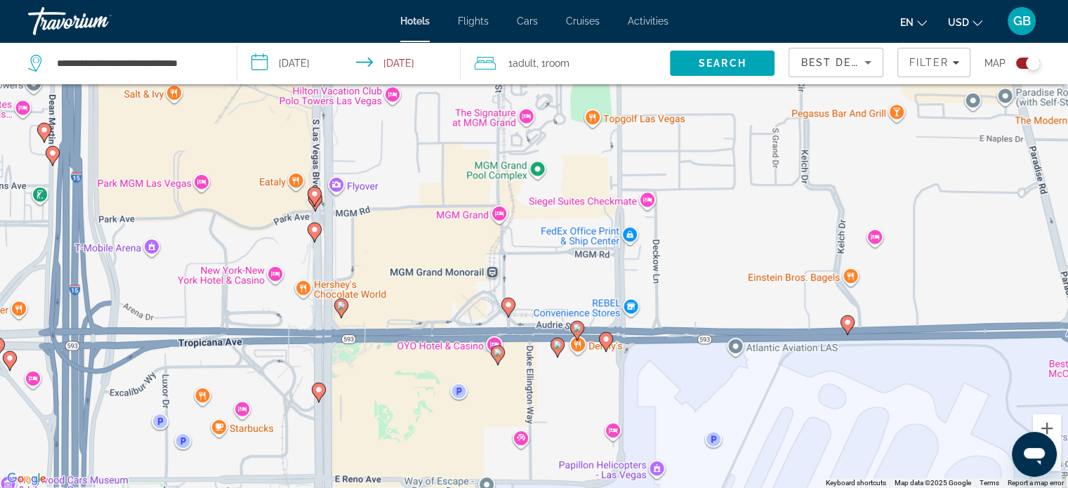
scroll to position [169, 0]
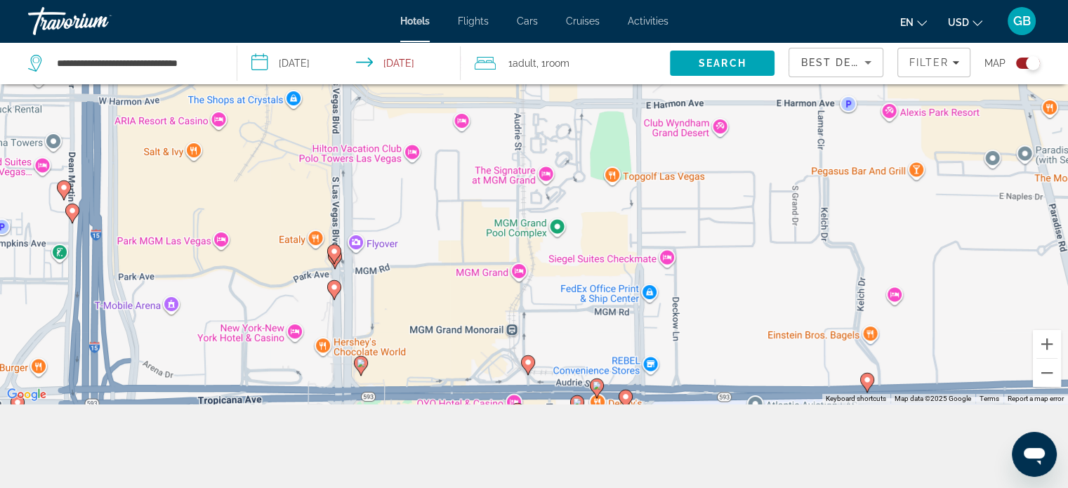
drag, startPoint x: 478, startPoint y: 183, endPoint x: 506, endPoint y: 520, distance: 338.3
click at [506, 320] on html "**********" at bounding box center [534, 75] width 1068 height 488
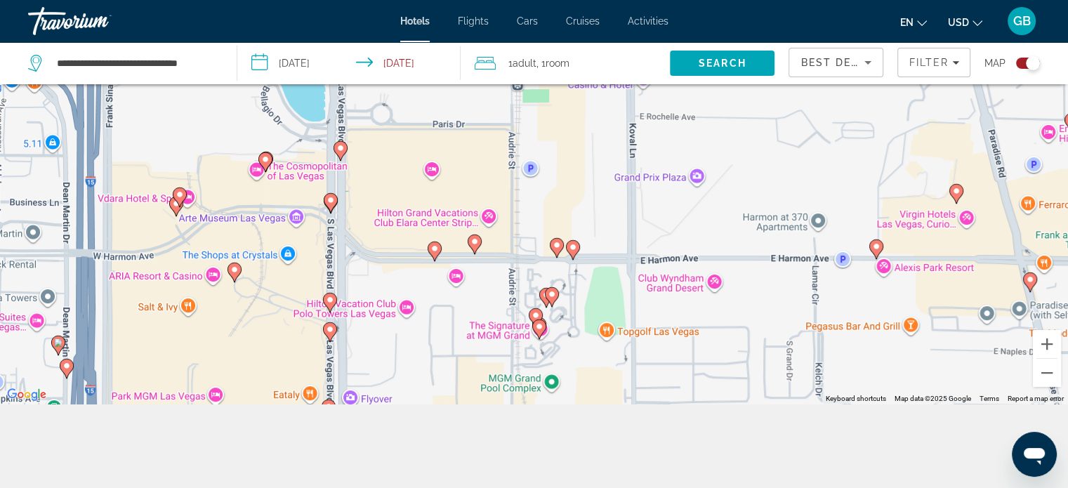
drag, startPoint x: 439, startPoint y: 197, endPoint x: 433, endPoint y: 356, distance: 158.8
click at [433, 356] on div "To activate drag with keyboard, press Alt + Enter. Once in keyboard drag state,…" at bounding box center [534, 160] width 1068 height 488
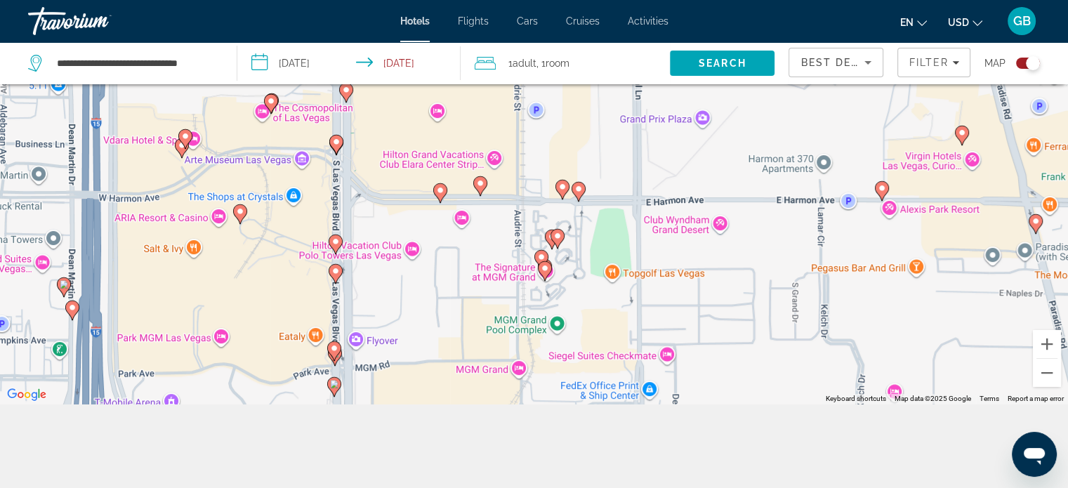
drag, startPoint x: 435, startPoint y: 325, endPoint x: 441, endPoint y: 263, distance: 62.8
click at [441, 263] on div "To activate drag with keyboard, press Alt + Enter. Once in keyboard drag state,…" at bounding box center [534, 160] width 1068 height 488
click at [440, 190] on image "Main content" at bounding box center [440, 190] width 8 height 8
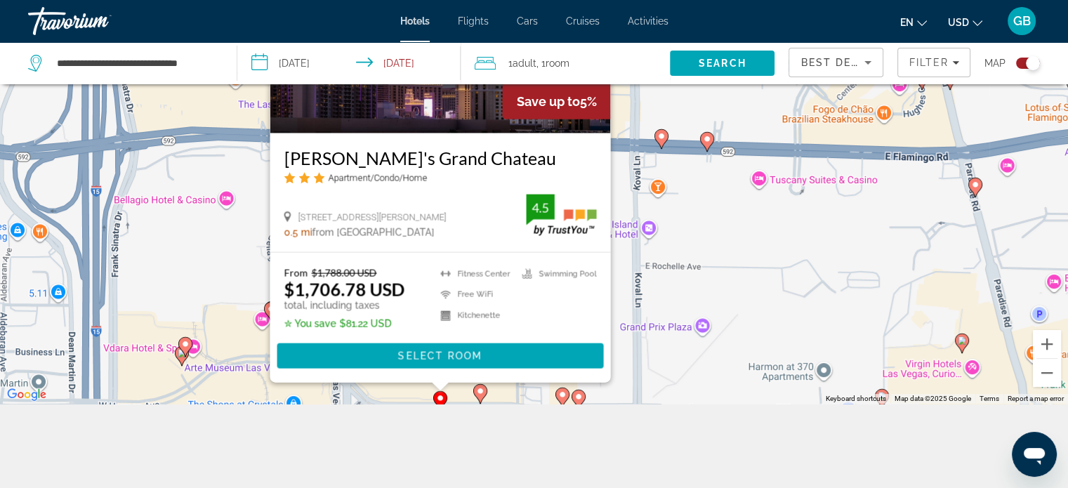
click at [480, 392] on image "Main content" at bounding box center [480, 391] width 8 height 8
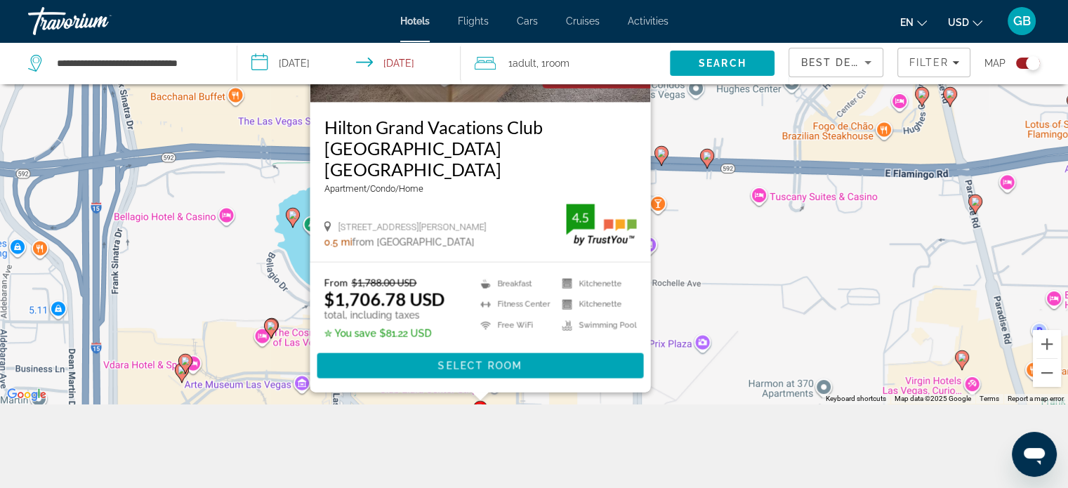
click at [733, 124] on div "To activate drag with keyboard, press Alt + Enter. Once in keyboard drag state,…" at bounding box center [534, 160] width 1068 height 488
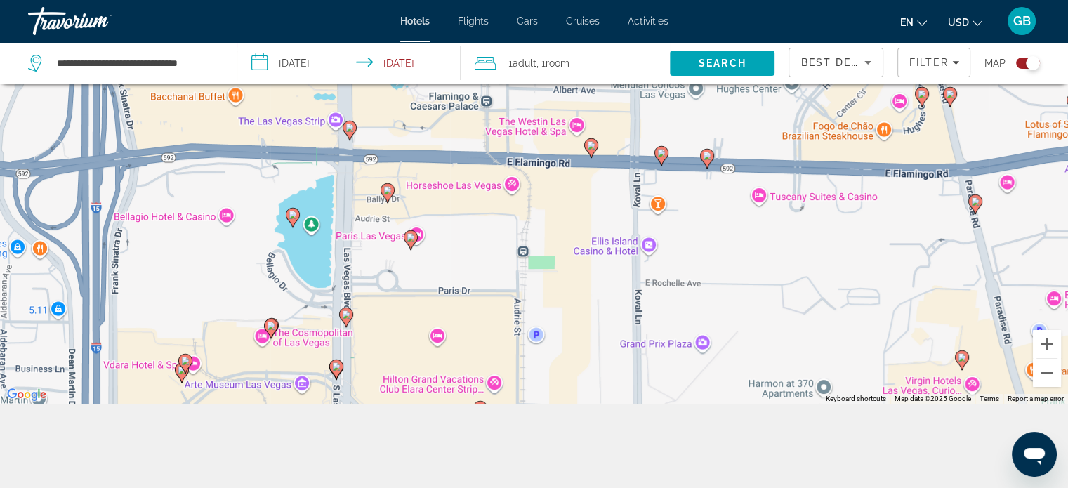
click at [387, 192] on image "Main content" at bounding box center [387, 190] width 8 height 8
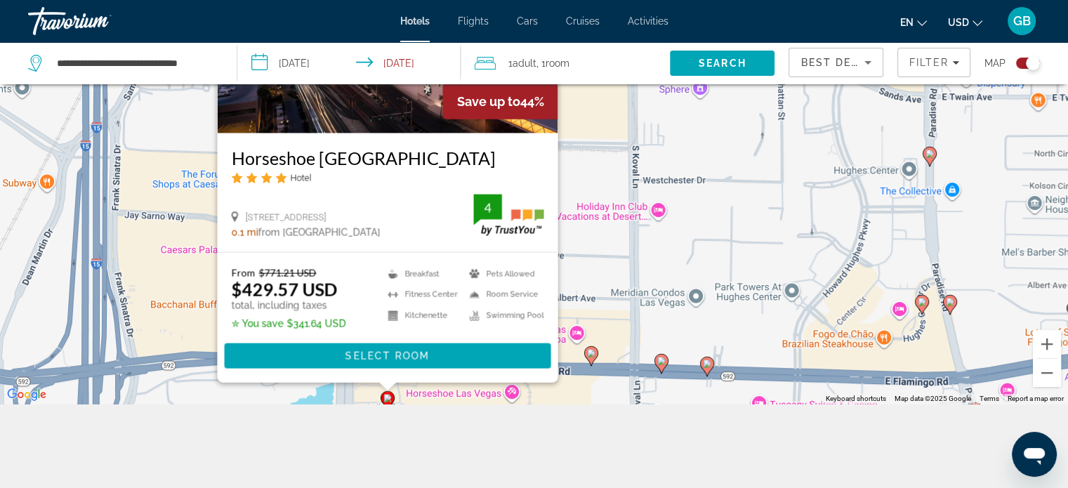
click at [586, 264] on div "To activate drag with keyboard, press Alt + Enter. Once in keyboard drag state,…" at bounding box center [534, 160] width 1068 height 488
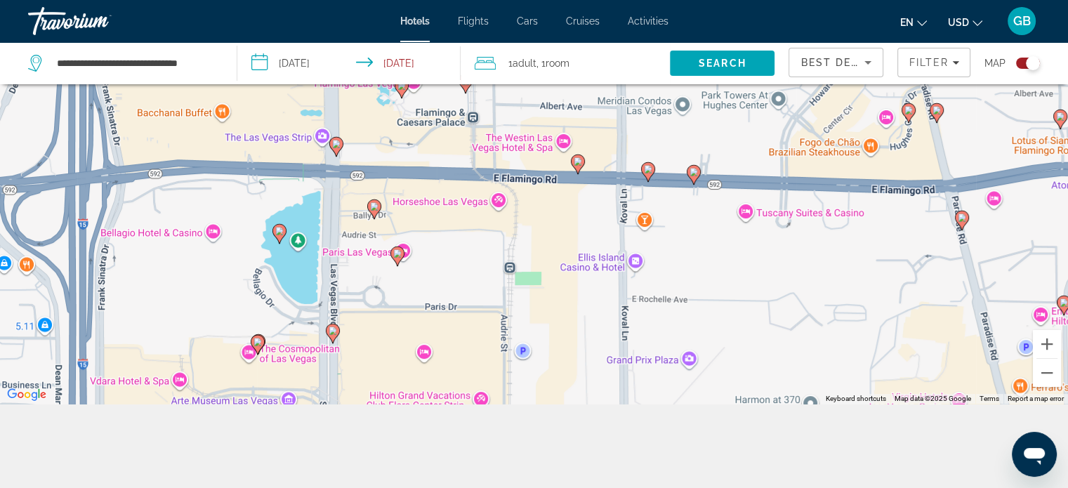
drag, startPoint x: 431, startPoint y: 330, endPoint x: 416, endPoint y: 135, distance: 195.7
click at [416, 135] on div "To activate drag with keyboard, press Alt + Enter. Once in keyboard drag state,…" at bounding box center [534, 160] width 1068 height 488
click at [281, 231] on image "Main content" at bounding box center [279, 231] width 8 height 8
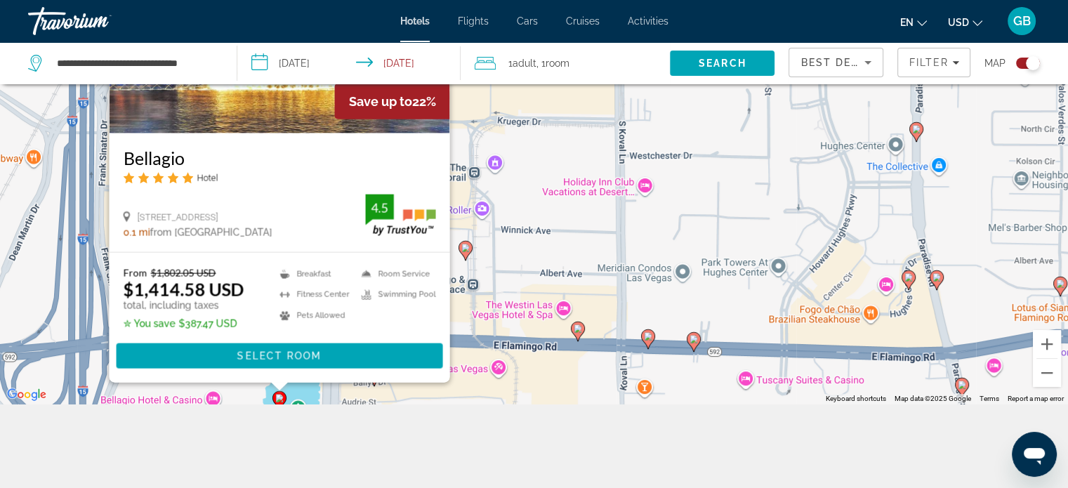
click at [567, 146] on div "To activate drag with keyboard, press Alt + Enter. Once in keyboard drag state,…" at bounding box center [534, 160] width 1068 height 488
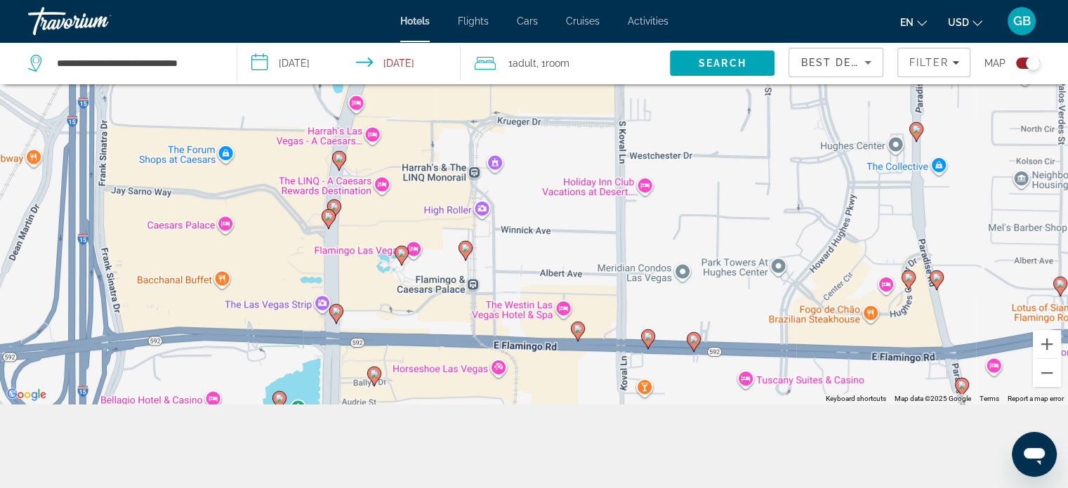
click at [374, 374] on image "Main content" at bounding box center [374, 373] width 8 height 8
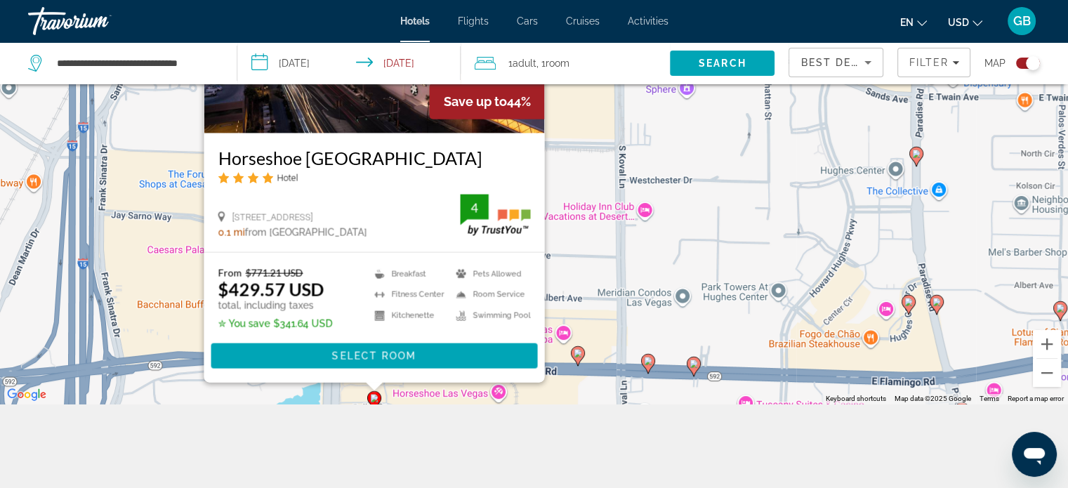
click at [638, 262] on div "To activate drag with keyboard, press Alt + Enter. Once in keyboard drag state,…" at bounding box center [534, 160] width 1068 height 488
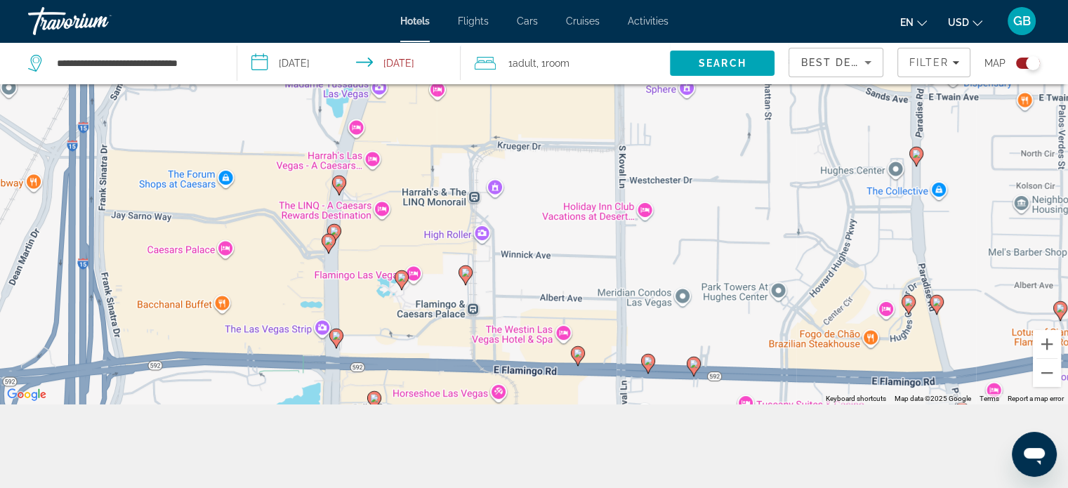
click at [577, 351] on image "Main content" at bounding box center [578, 353] width 8 height 8
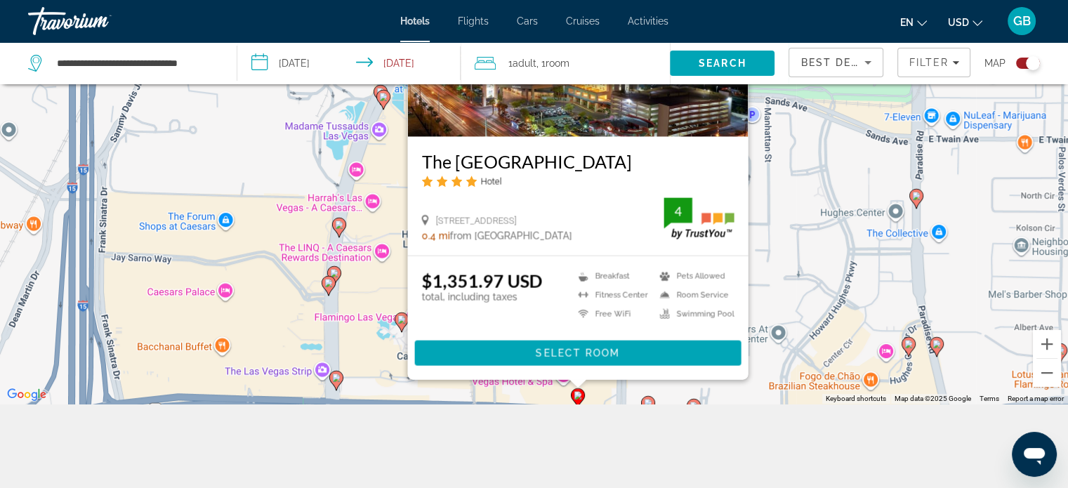
click at [766, 199] on div "To activate drag with keyboard, press Alt + Enter. Once in keyboard drag state,…" at bounding box center [534, 160] width 1068 height 488
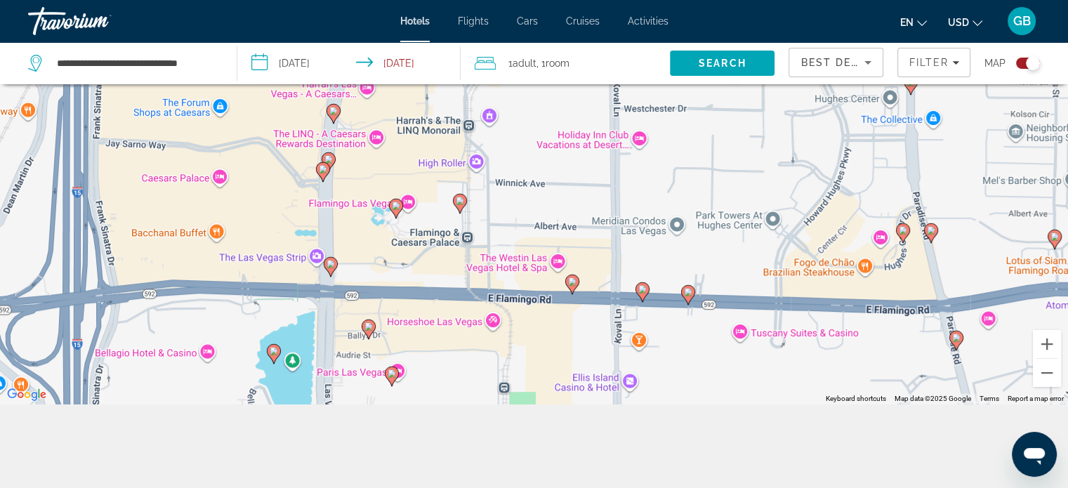
drag, startPoint x: 622, startPoint y: 304, endPoint x: 657, endPoint y: 268, distance: 50.7
click at [615, 228] on div "To activate drag with keyboard, press Alt + Enter. Once in keyboard drag state,…" at bounding box center [534, 160] width 1068 height 488
click at [685, 294] on image "Main content" at bounding box center [688, 293] width 8 height 8
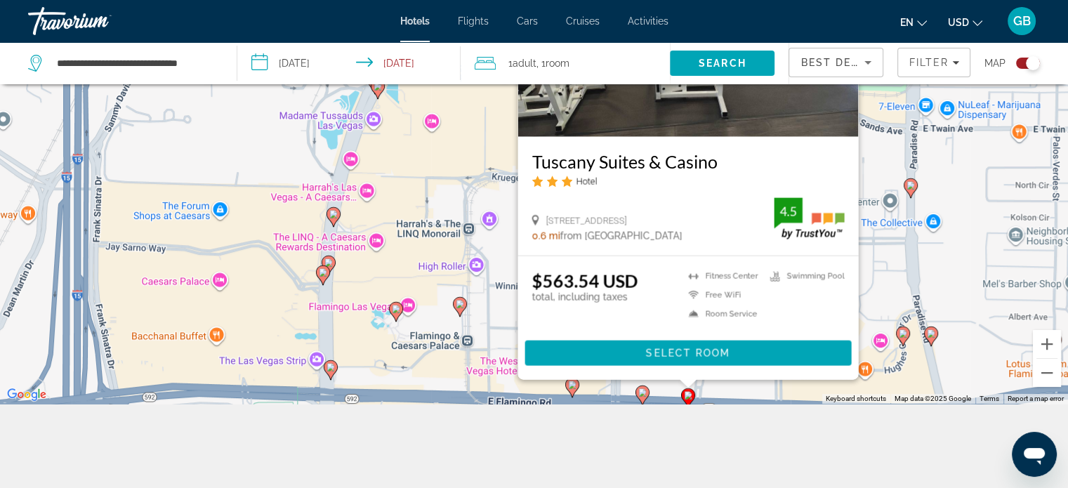
click at [867, 159] on div "To activate drag with keyboard, press Alt + Enter. Once in keyboard drag state,…" at bounding box center [534, 160] width 1068 height 488
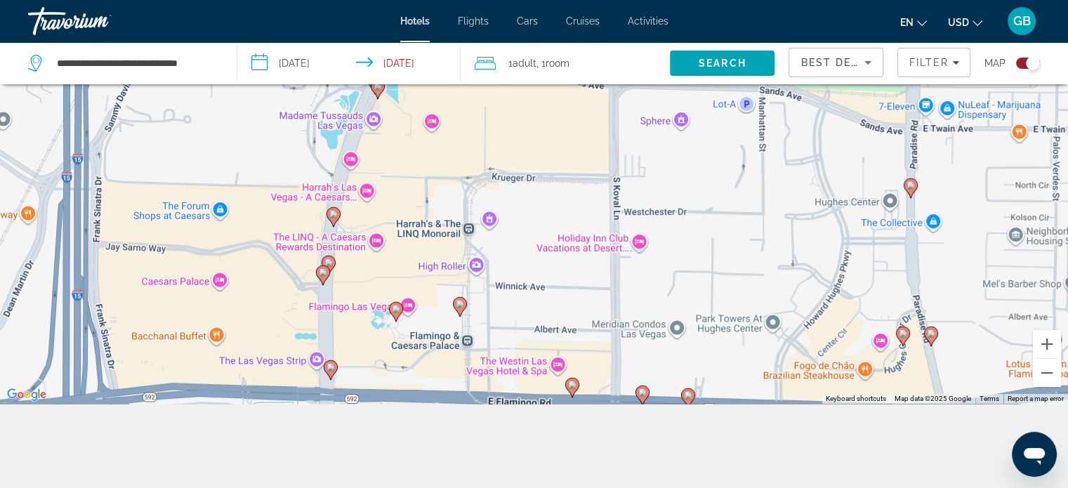
click at [641, 391] on image "Main content" at bounding box center [642, 392] width 8 height 8
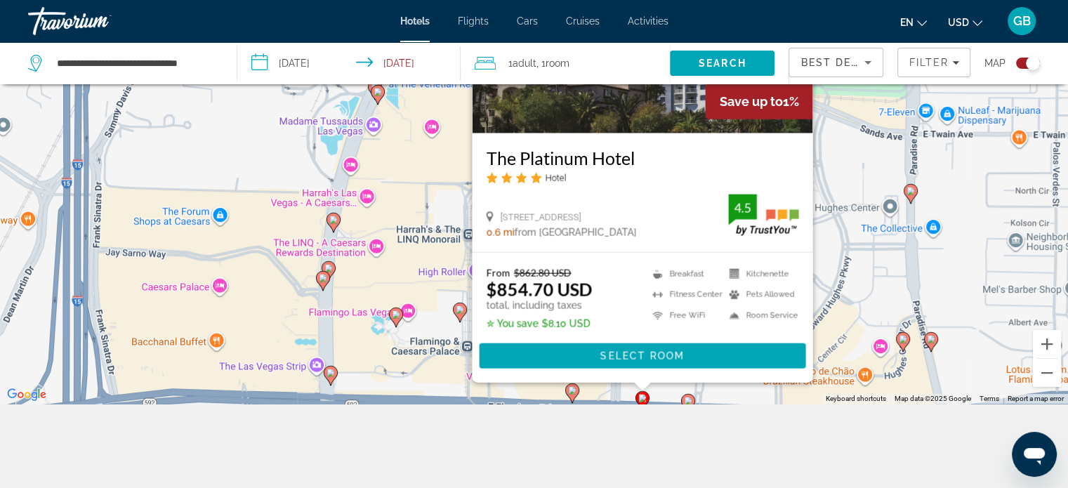
click at [829, 171] on div "To activate drag with keyboard, press Alt + Enter. Once in keyboard drag state,…" at bounding box center [534, 160] width 1068 height 488
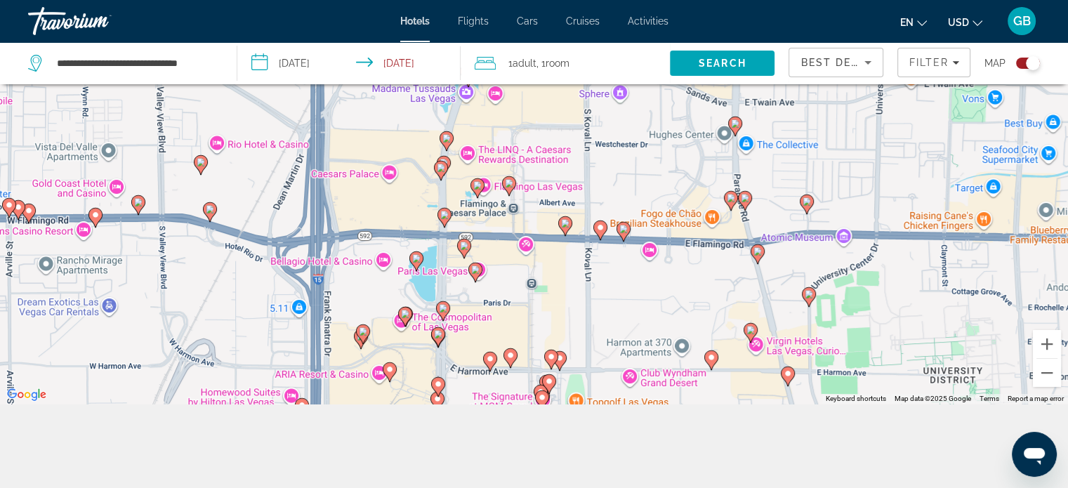
drag, startPoint x: 468, startPoint y: 364, endPoint x: 487, endPoint y: 235, distance: 130.7
click at [490, 234] on div "To activate drag with keyboard, press Alt + Enter. Once in keyboard drag state,…" at bounding box center [534, 160] width 1068 height 488
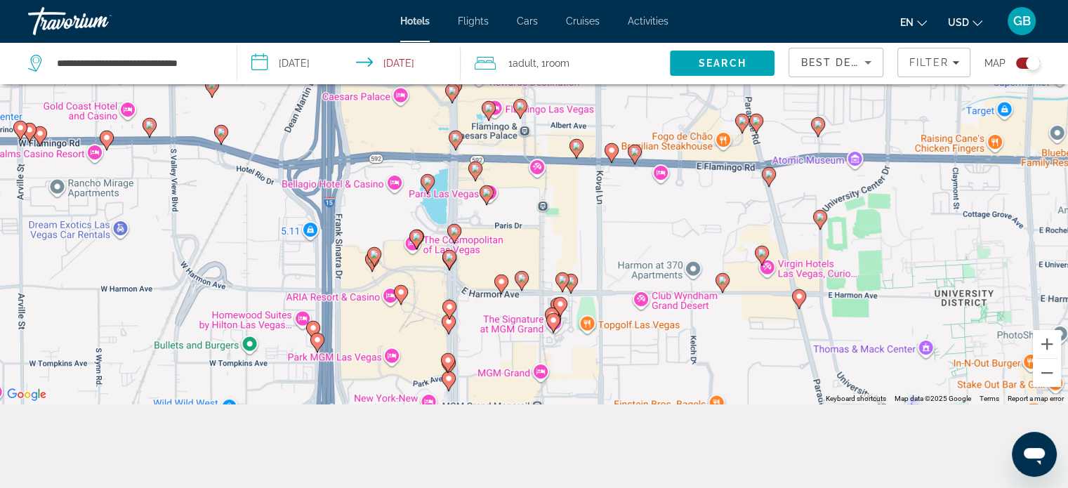
drag, startPoint x: 463, startPoint y: 343, endPoint x: 476, endPoint y: 263, distance: 81.9
click at [476, 263] on div "To activate drag with keyboard, press Alt + Enter. Once in keyboard drag state,…" at bounding box center [534, 160] width 1068 height 488
click at [445, 254] on image "Main content" at bounding box center [449, 257] width 8 height 8
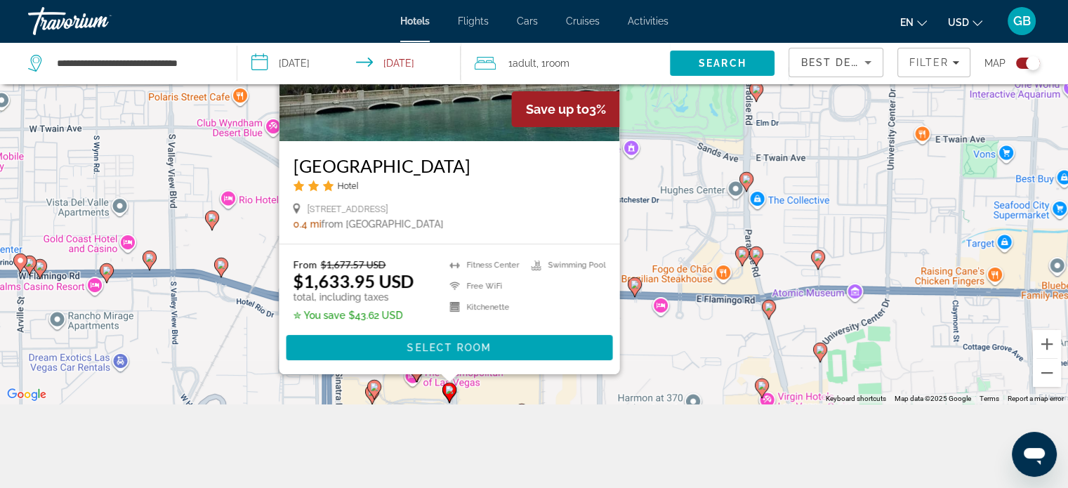
click at [659, 244] on div "To activate drag with keyboard, press Alt + Enter. Once in keyboard drag state,…" at bounding box center [534, 160] width 1068 height 488
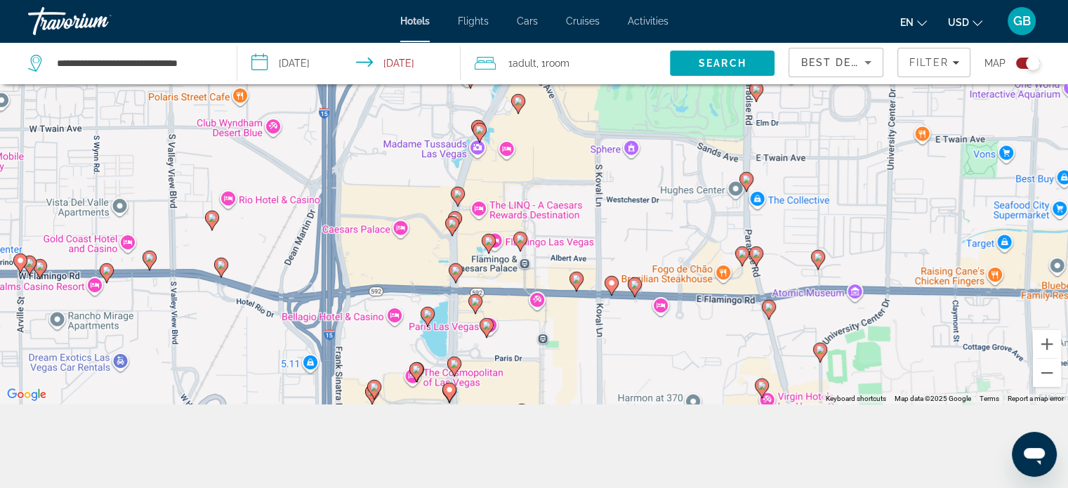
click at [420, 369] on image "Main content" at bounding box center [416, 369] width 8 height 8
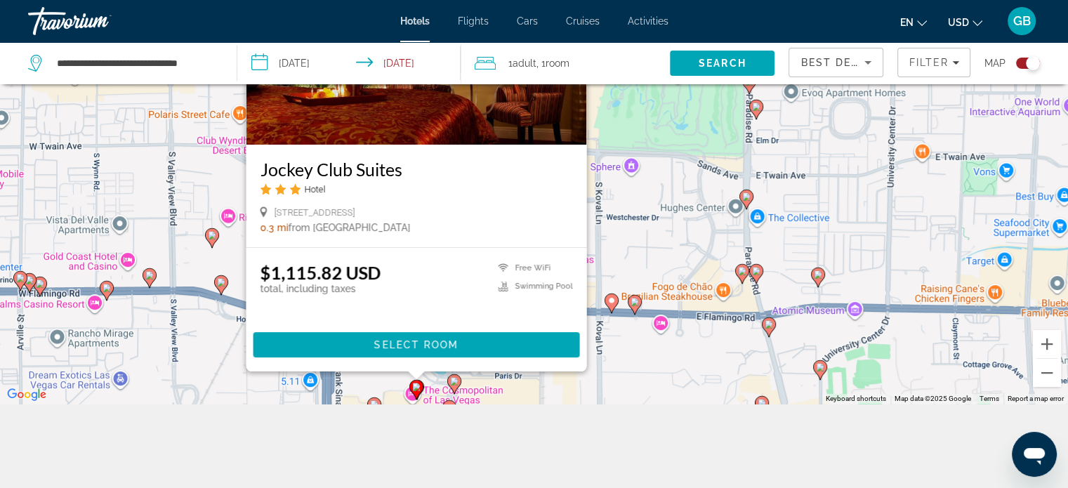
click at [456, 380] on image "Main content" at bounding box center [454, 381] width 8 height 8
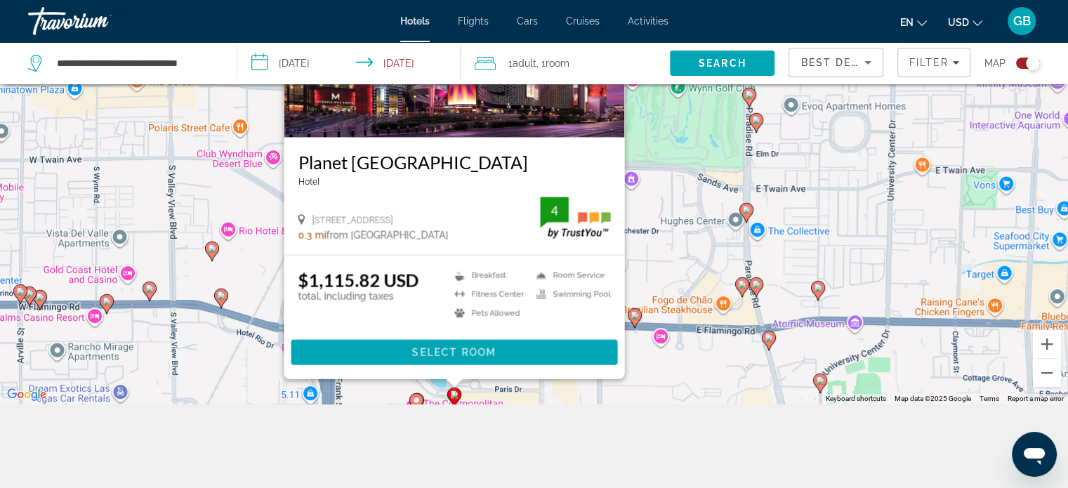
click at [865, 219] on div "To activate drag with keyboard, press Alt + Enter. Once in keyboard drag state,…" at bounding box center [534, 160] width 1068 height 488
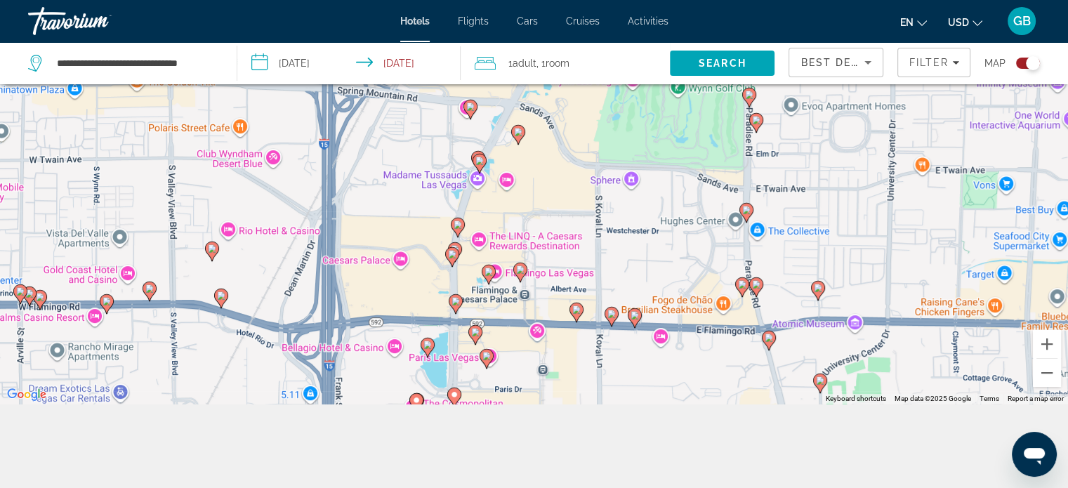
click at [766, 339] on image "Main content" at bounding box center [769, 338] width 8 height 8
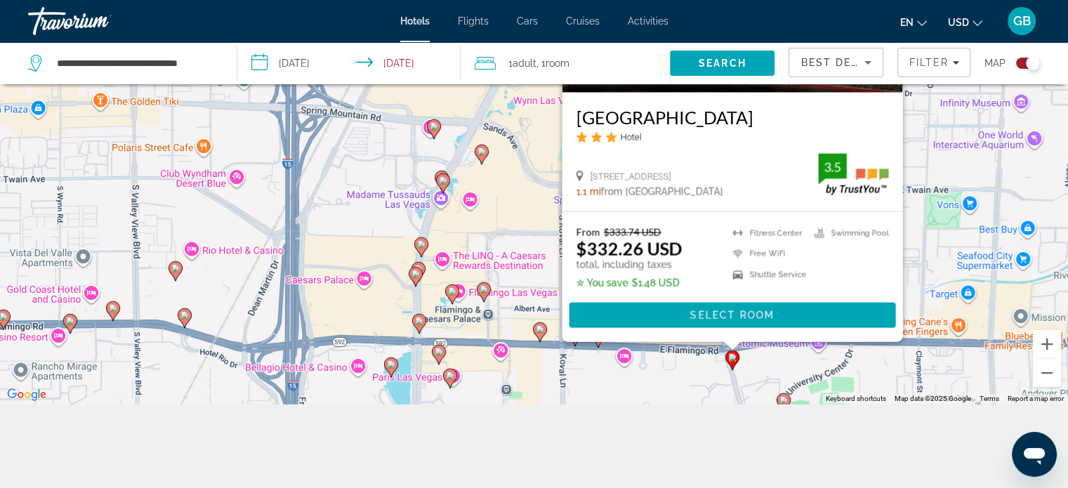
drag, startPoint x: 953, startPoint y: 185, endPoint x: 914, endPoint y: 144, distance: 56.1
click at [914, 144] on div "To activate drag with keyboard, press Alt + Enter. Once in keyboard drag state,…" at bounding box center [534, 160] width 1068 height 488
click at [918, 249] on div "To activate drag with keyboard, press Alt + Enter. Once in keyboard drag state,…" at bounding box center [534, 160] width 1068 height 488
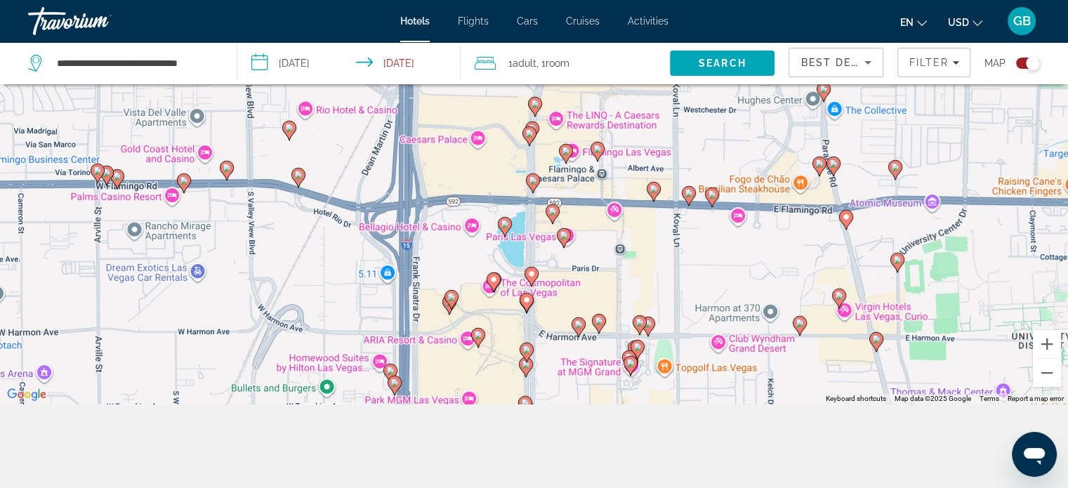
drag, startPoint x: 427, startPoint y: 324, endPoint x: 539, endPoint y: 188, distance: 176.6
click at [540, 186] on div "To activate drag with keyboard, press Alt + Enter. Once in keyboard drag state,…" at bounding box center [534, 160] width 1068 height 488
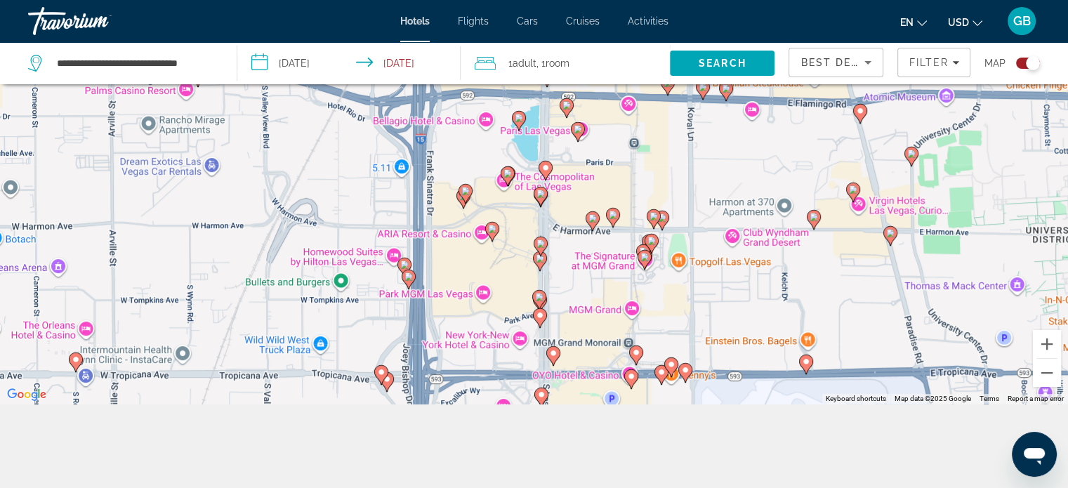
drag, startPoint x: 531, startPoint y: 327, endPoint x: 546, endPoint y: 216, distance: 112.0
click at [546, 216] on div "To activate drag with keyboard, press Alt + Enter. Once in keyboard drag state,…" at bounding box center [534, 160] width 1068 height 488
click at [579, 133] on image "Main content" at bounding box center [578, 129] width 8 height 8
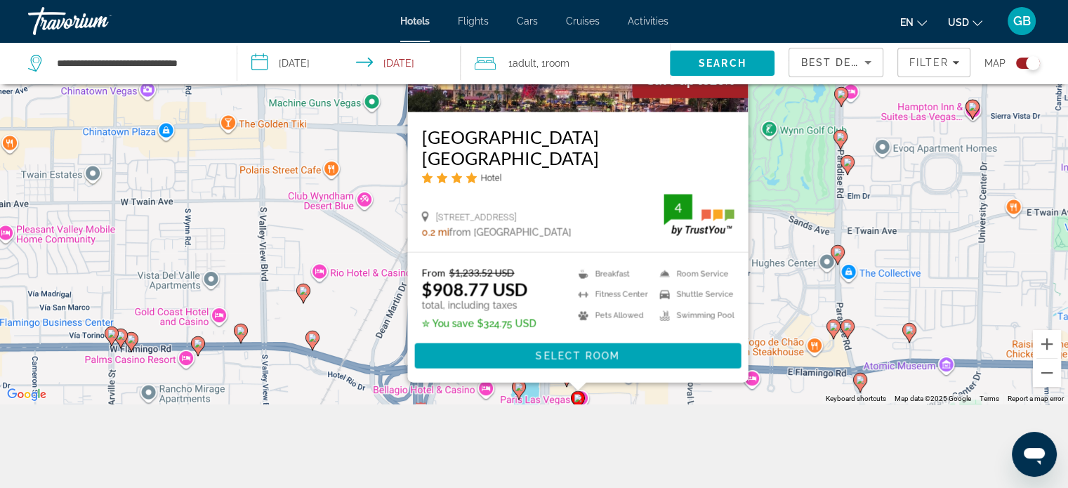
click at [778, 168] on div "To activate drag with keyboard, press Alt + Enter. Once in keyboard drag state,…" at bounding box center [534, 160] width 1068 height 488
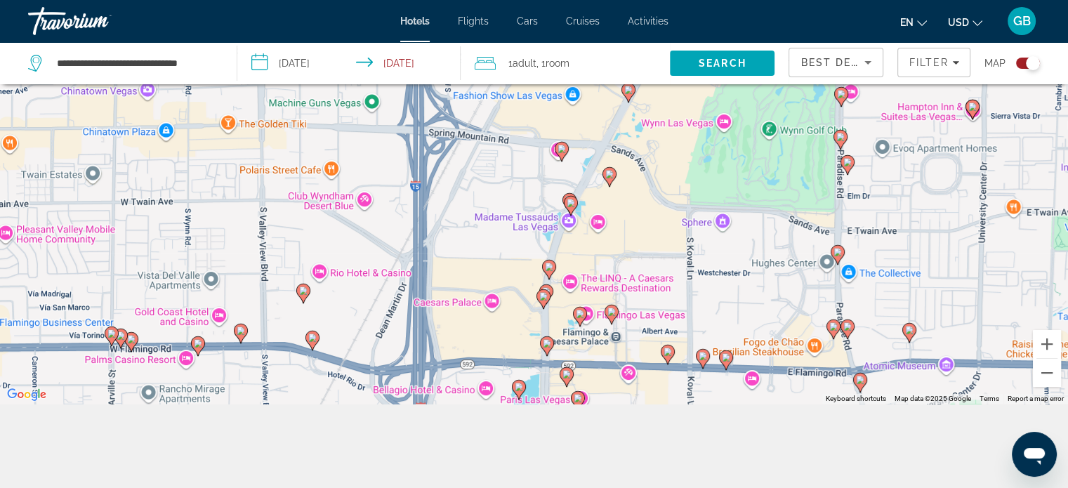
click at [569, 205] on image "Main content" at bounding box center [571, 203] width 8 height 8
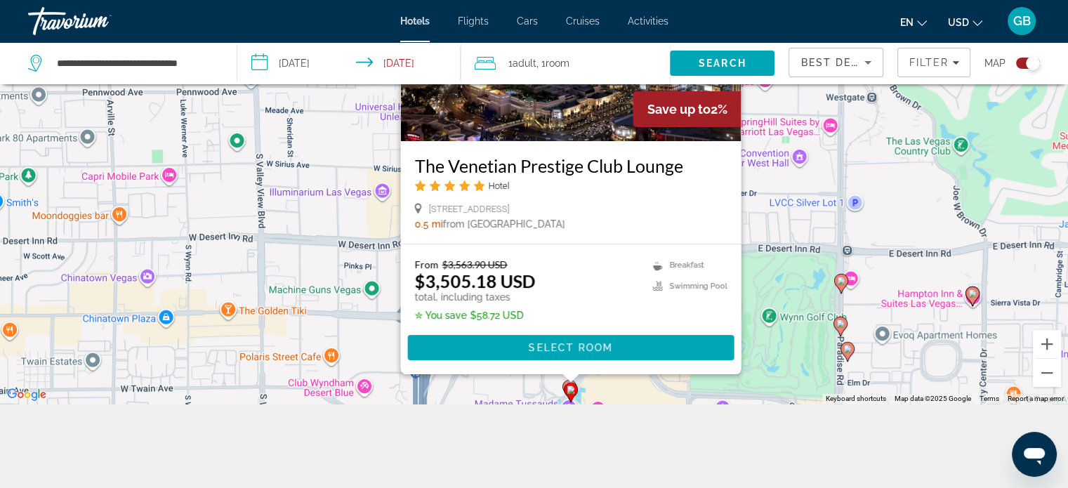
click at [801, 224] on div "To activate drag with keyboard, press Alt + Enter. Once in keyboard drag state,…" at bounding box center [534, 160] width 1068 height 488
click at [895, 186] on div "To activate drag with keyboard, press Alt + Enter. Once in keyboard drag state,…" at bounding box center [534, 160] width 1068 height 488
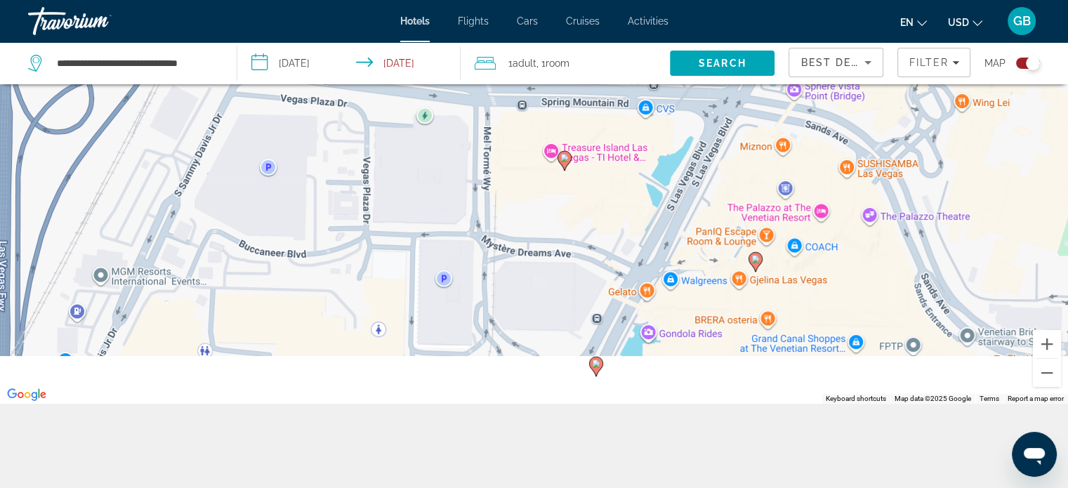
drag, startPoint x: 645, startPoint y: 355, endPoint x: 437, endPoint y: 126, distance: 309.2
click at [437, 126] on div "To activate drag with keyboard, press Alt + Enter. Once in keyboard drag state,…" at bounding box center [534, 160] width 1068 height 488
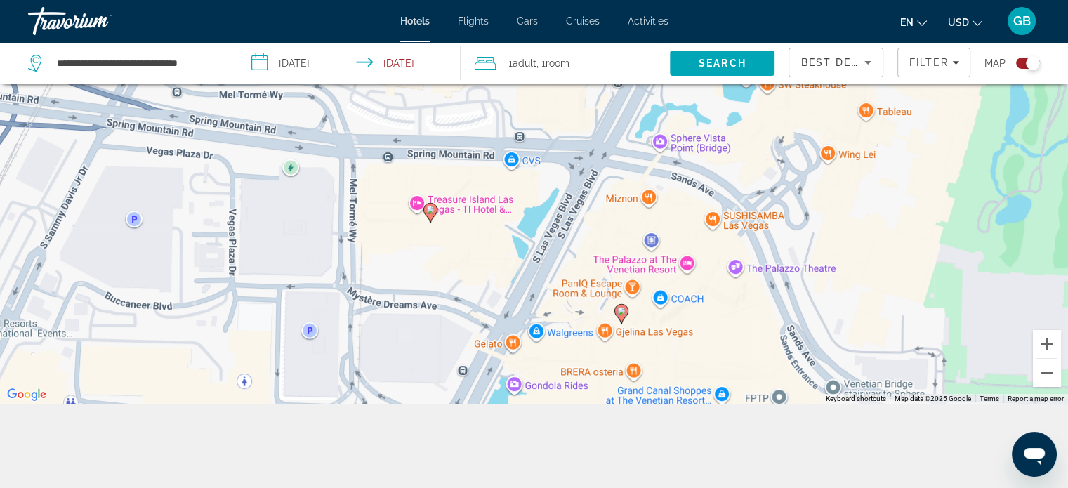
drag, startPoint x: 685, startPoint y: 269, endPoint x: 561, endPoint y: 327, distance: 137.0
click at [561, 327] on div "To activate drag with keyboard, press Alt + Enter. Once in keyboard drag state,…" at bounding box center [534, 160] width 1068 height 488
click at [433, 208] on image "Main content" at bounding box center [430, 210] width 8 height 8
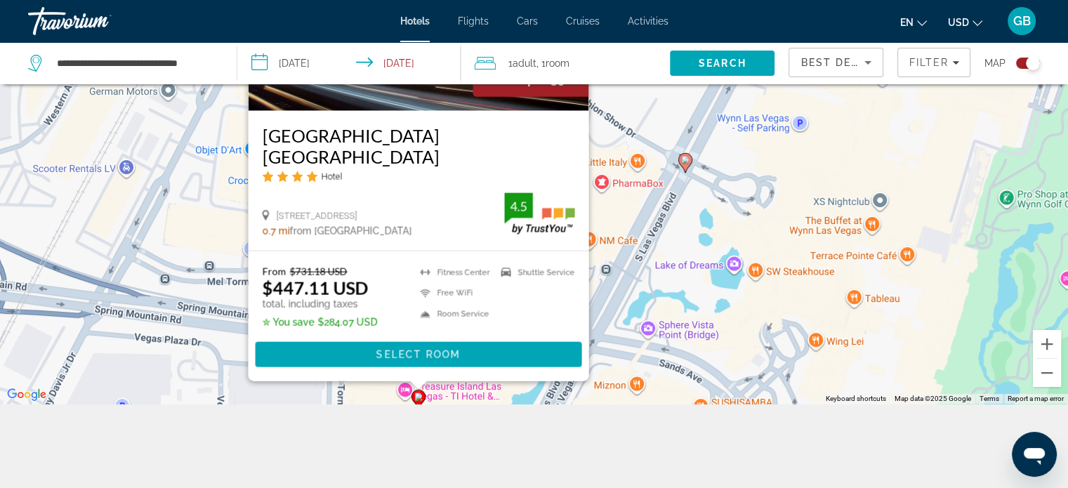
drag, startPoint x: 204, startPoint y: 134, endPoint x: 192, endPoint y: 147, distance: 17.9
click at [192, 147] on div "To activate drag with keyboard, press Alt + Enter. Once in keyboard drag state,…" at bounding box center [534, 160] width 1068 height 488
click at [917, 121] on div "To activate drag with keyboard, press Alt + Enter. Once in keyboard drag state,…" at bounding box center [534, 160] width 1068 height 488
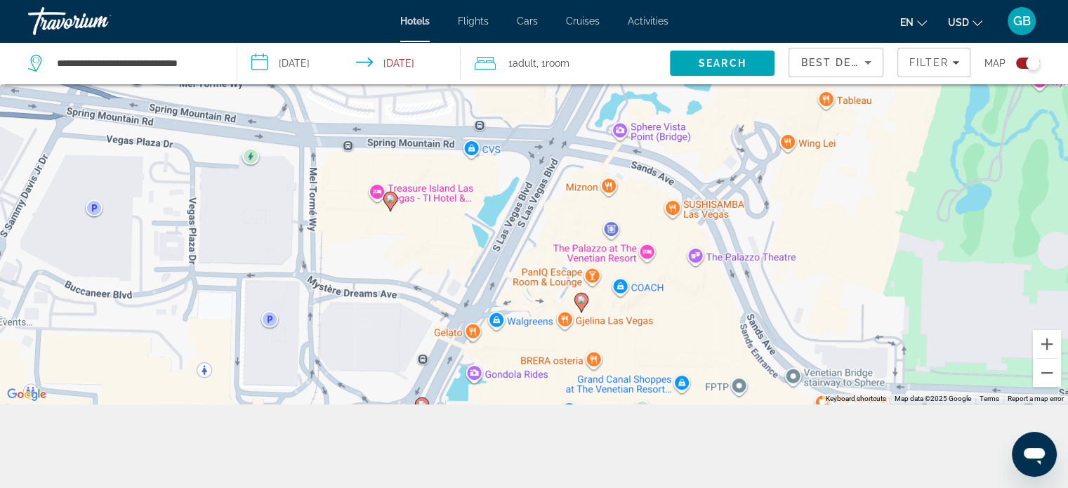
drag, startPoint x: 555, startPoint y: 334, endPoint x: 520, endPoint y: 181, distance: 156.4
click at [525, 139] on div "To activate drag with keyboard, press Alt + Enter. Once in keyboard drag state,…" at bounding box center [534, 160] width 1068 height 488
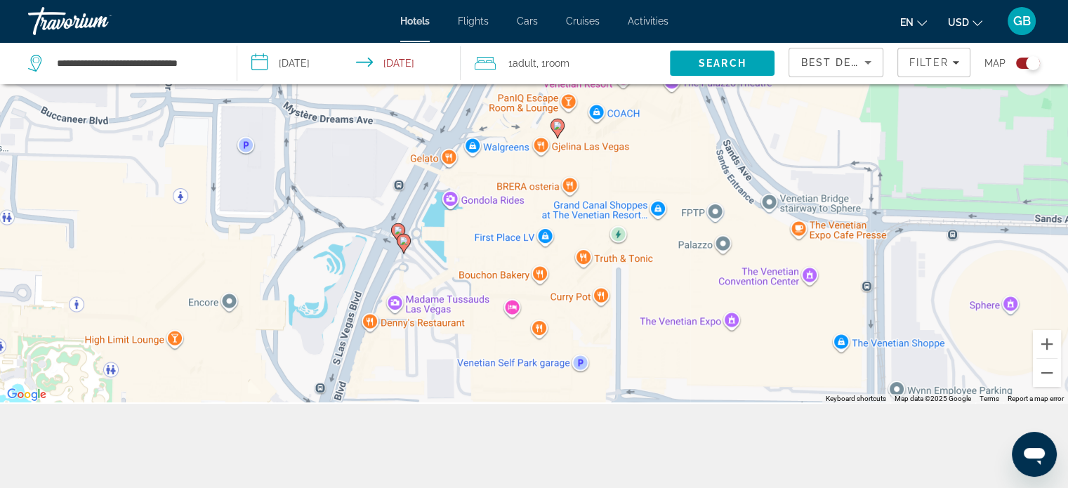
drag, startPoint x: 537, startPoint y: 361, endPoint x: 520, endPoint y: 160, distance: 201.6
click at [520, 160] on div "To activate drag with keyboard, press Alt + Enter. Once in keyboard drag state,…" at bounding box center [534, 160] width 1068 height 488
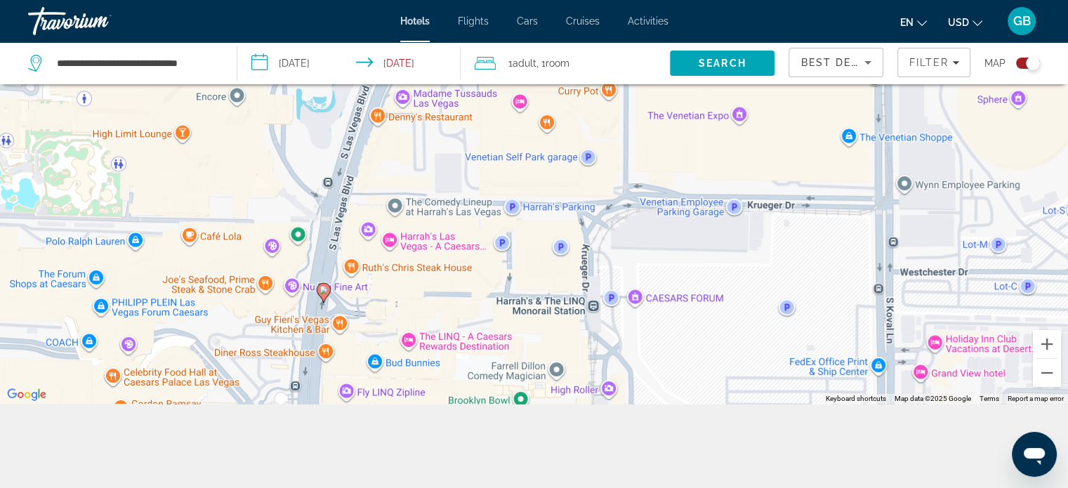
drag, startPoint x: 451, startPoint y: 370, endPoint x: 457, endPoint y: 164, distance: 206.6
click at [457, 164] on div "To activate drag with keyboard, press Alt + Enter. Once in keyboard drag state,…" at bounding box center [534, 160] width 1068 height 488
click at [94, 426] on div "**********" at bounding box center [534, 202] width 1068 height 572
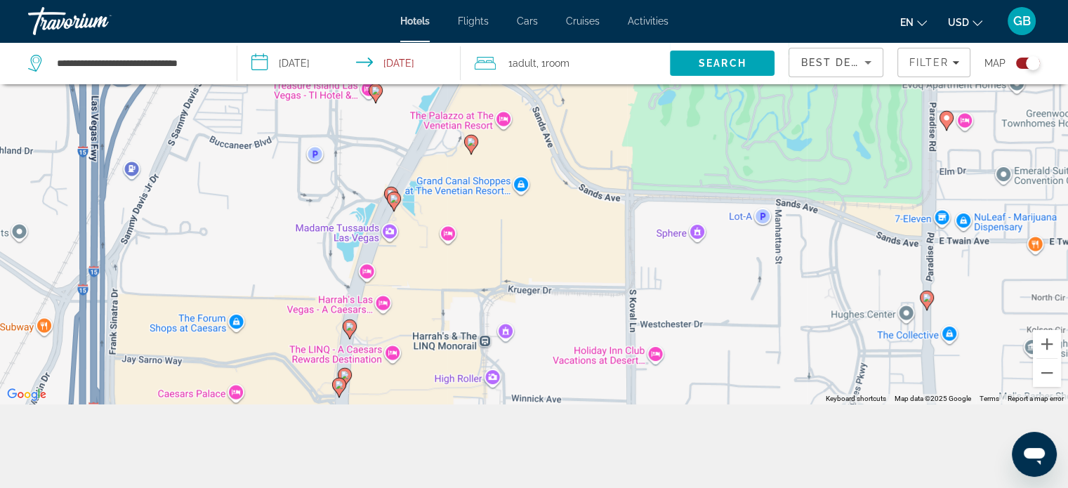
drag, startPoint x: 378, startPoint y: 322, endPoint x: 383, endPoint y: 327, distance: 7.9
click at [386, 373] on div "To activate drag with keyboard, press Alt + Enter. Once in keyboard drag state,…" at bounding box center [534, 160] width 1068 height 488
